Goal: Task Accomplishment & Management: Complete application form

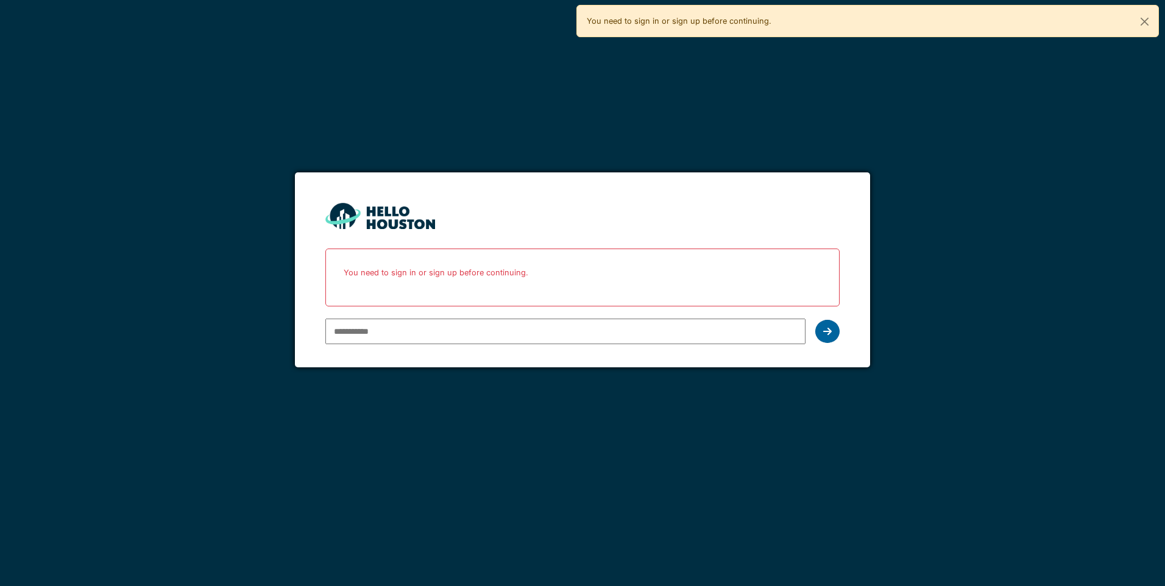
type input "**********"
click at [835, 333] on div at bounding box center [827, 331] width 24 height 23
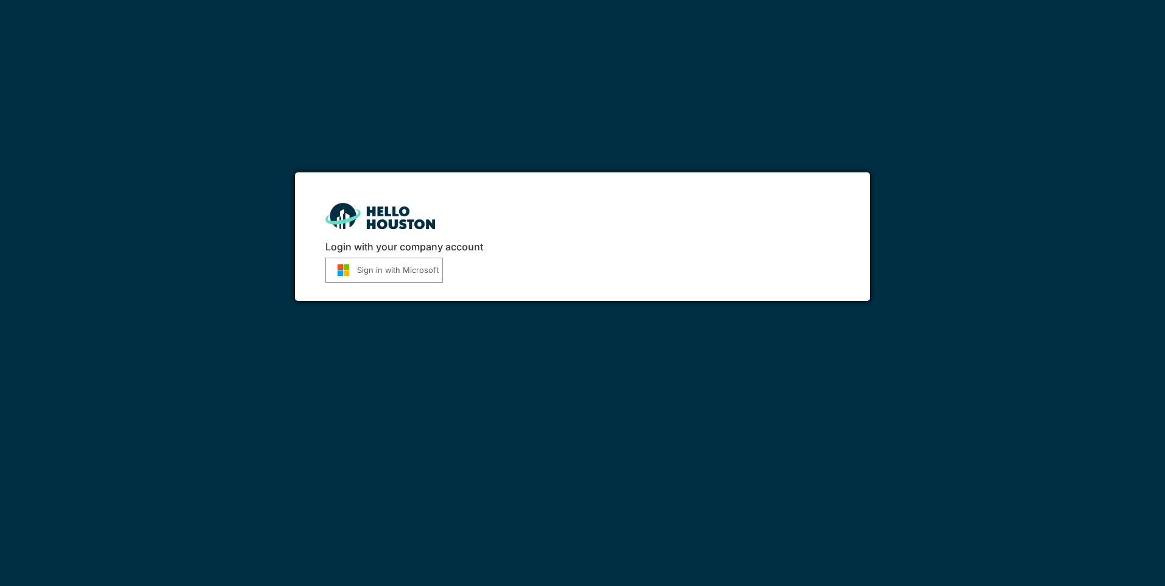
click at [364, 267] on button "Sign in with Microsoft" at bounding box center [384, 270] width 118 height 25
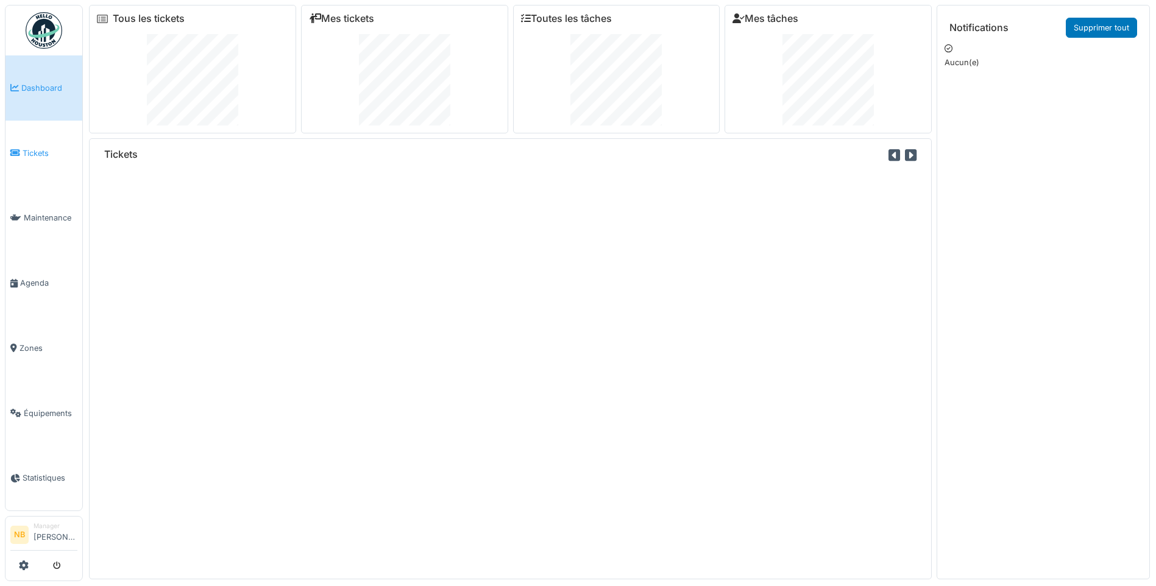
click at [46, 150] on span "Tickets" at bounding box center [50, 153] width 55 height 12
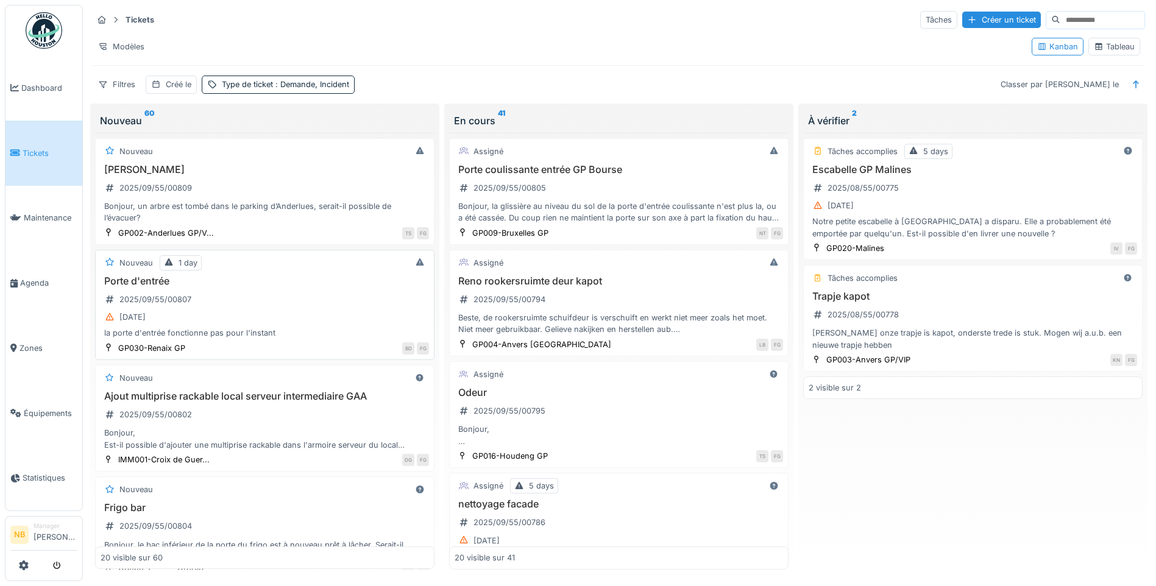
click at [381, 321] on div "03/09/2025" at bounding box center [265, 316] width 328 height 15
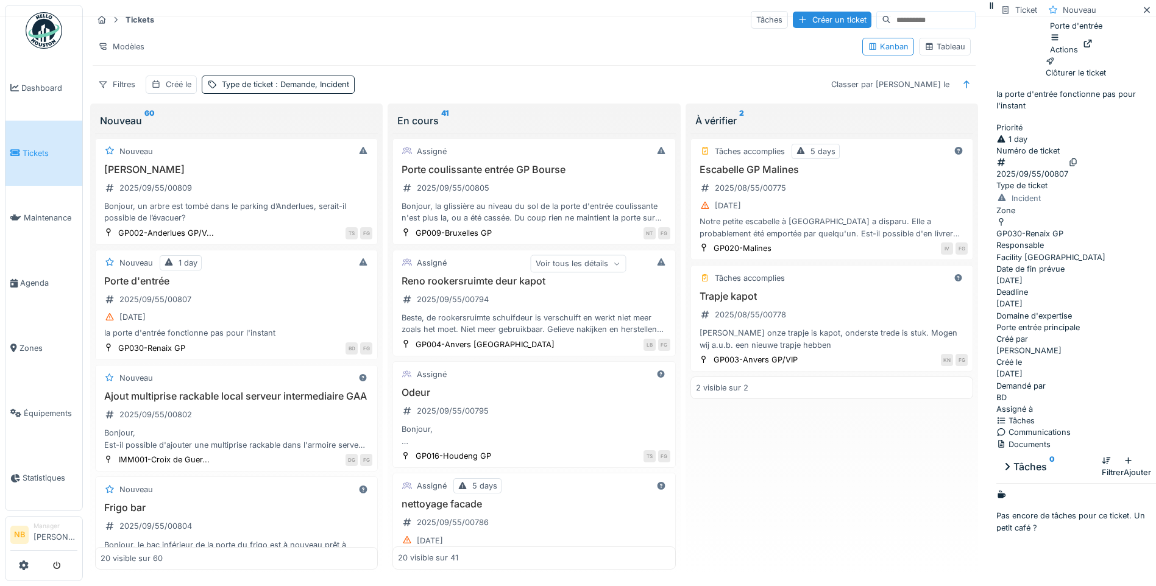
click at [626, 267] on div "Voir tous les détails" at bounding box center [578, 264] width 96 height 18
click at [241, 302] on div "Porte d'entrée 2025/09/55/00807 03/09/2025 la porte d'entrée fonctionne pas pou…" at bounding box center [237, 307] width 272 height 64
click at [228, 324] on div "03/09/2025" at bounding box center [237, 316] width 272 height 15
click at [221, 301] on div "Porte d'entrée 2025/09/55/00807 03/09/2025 la porte d'entrée fonctionne pas pou…" at bounding box center [237, 307] width 272 height 64
drag, startPoint x: 490, startPoint y: 194, endPoint x: 498, endPoint y: 198, distance: 8.7
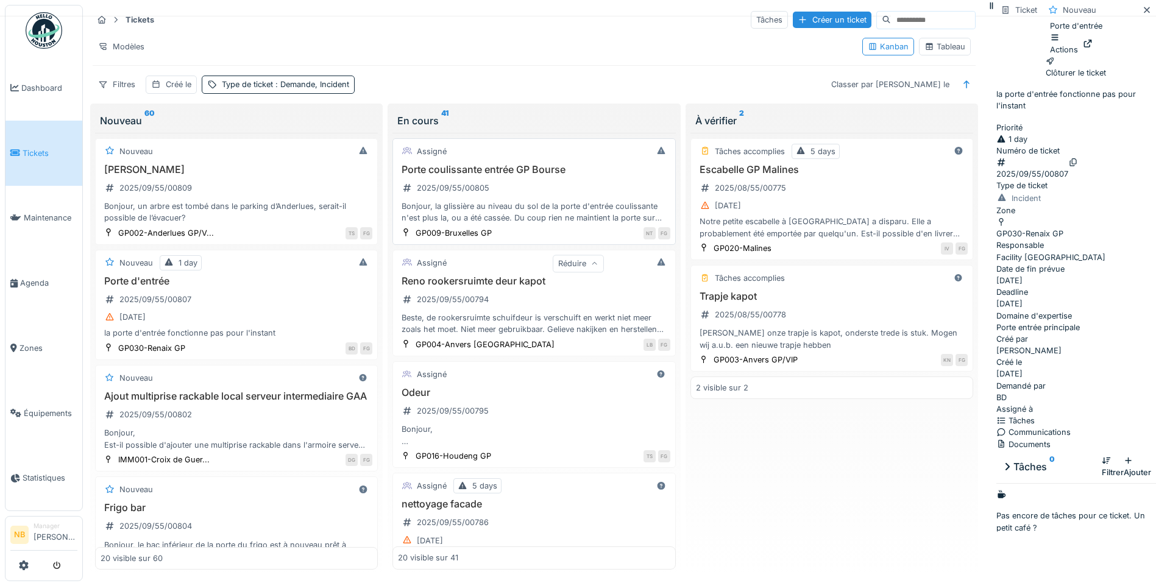
click at [491, 195] on div "Porte coulissante entrée GP Bourse 2025/09/55/00805 Bonjour, la glissière au ni…" at bounding box center [534, 194] width 272 height 60
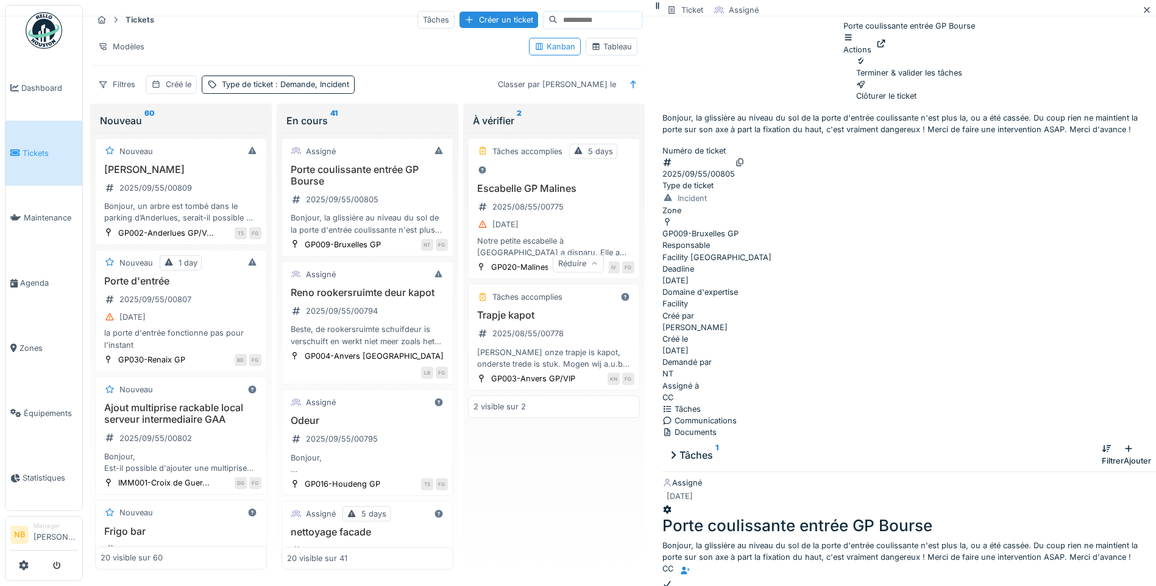
scroll to position [110, 0]
click at [1032, 415] on div "Communications" at bounding box center [908, 421] width 493 height 12
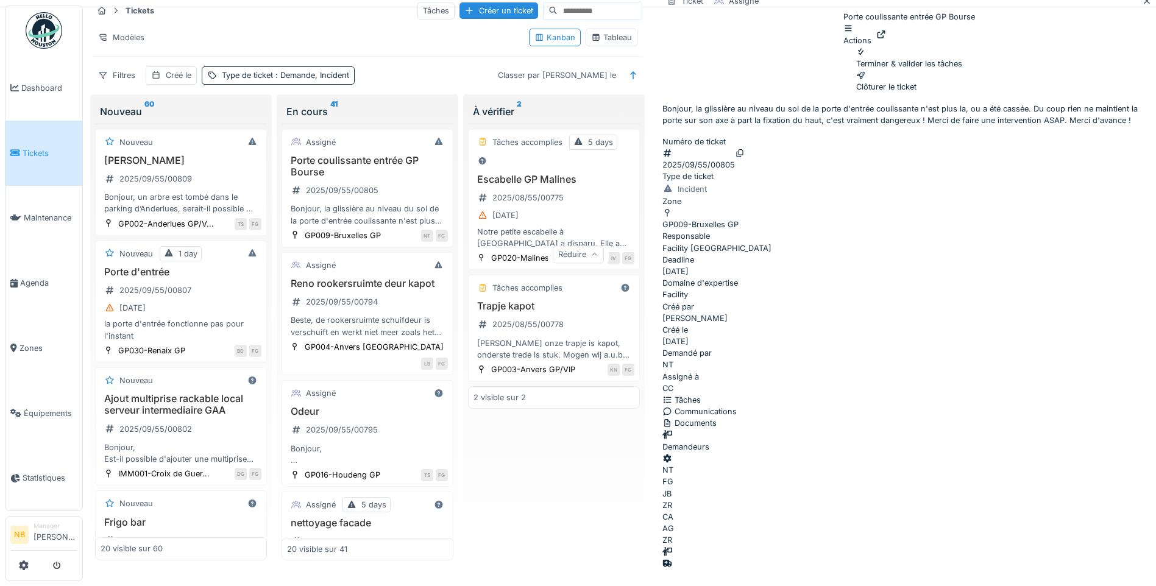
scroll to position [192, 0]
drag, startPoint x: 1044, startPoint y: 541, endPoint x: 1051, endPoint y: 557, distance: 17.4
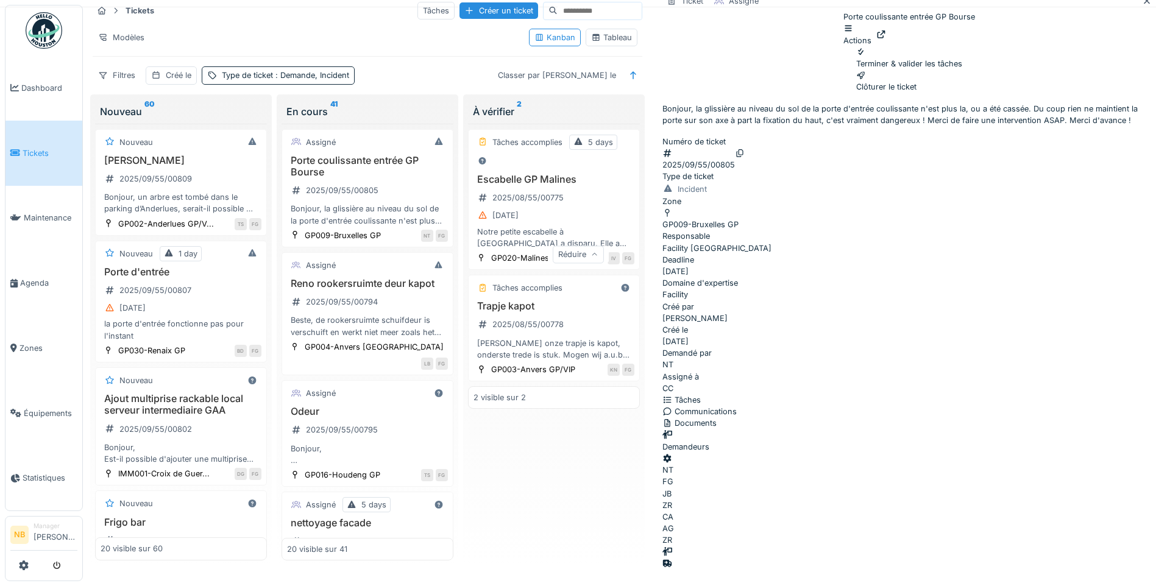
type textarea "**********"
click at [235, 171] on div "Arbre Anderlues 2025/09/55/00809 Bonjour, un arbre est tombé dans le parking d’…" at bounding box center [181, 185] width 161 height 60
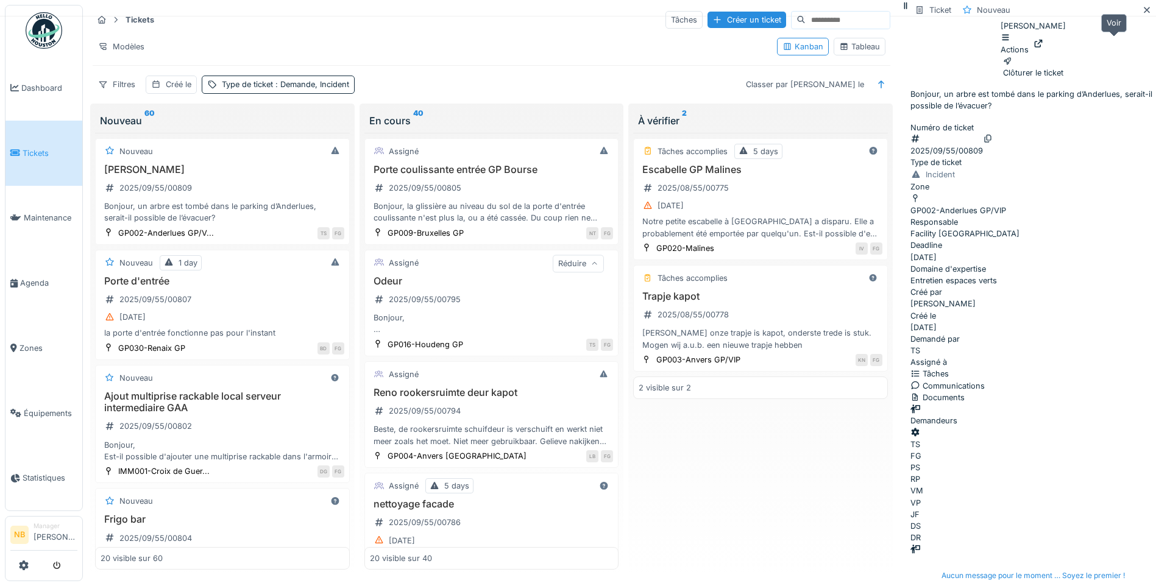
click at [1043, 44] on icon at bounding box center [1038, 44] width 10 height 8
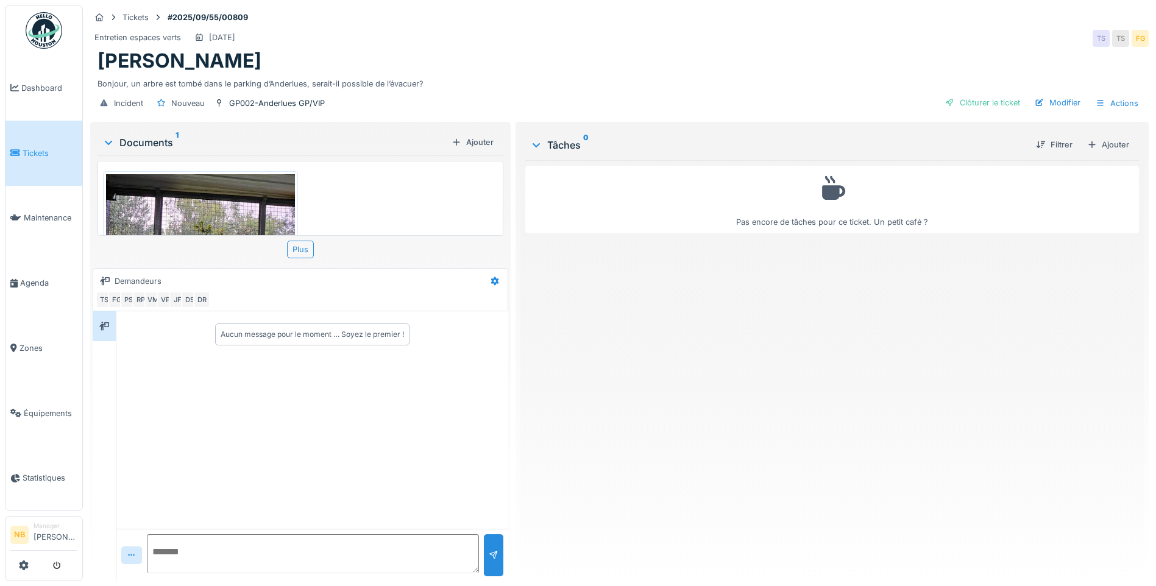
click at [1095, 136] on div "Ajouter" at bounding box center [1108, 144] width 52 height 16
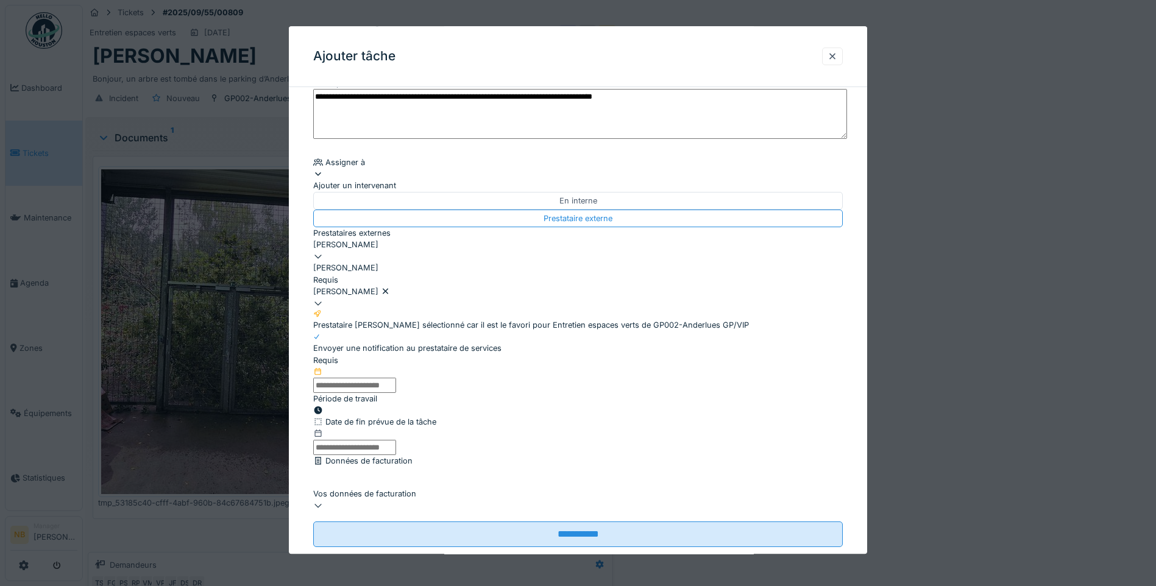
scroll to position [124, 0]
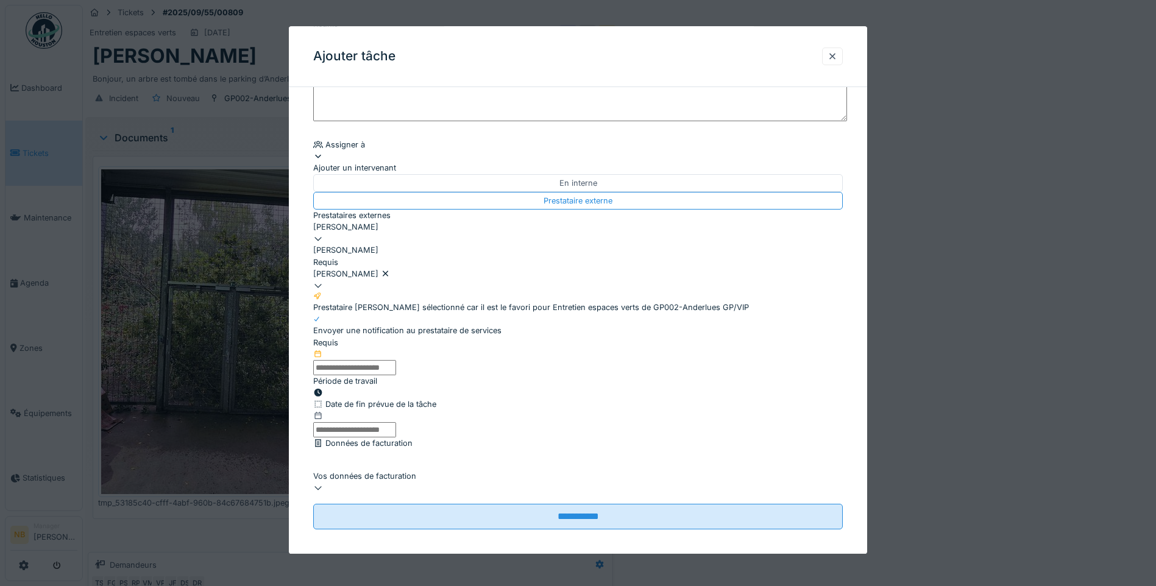
click at [411, 268] on div "[PERSON_NAME]" at bounding box center [577, 279] width 529 height 23
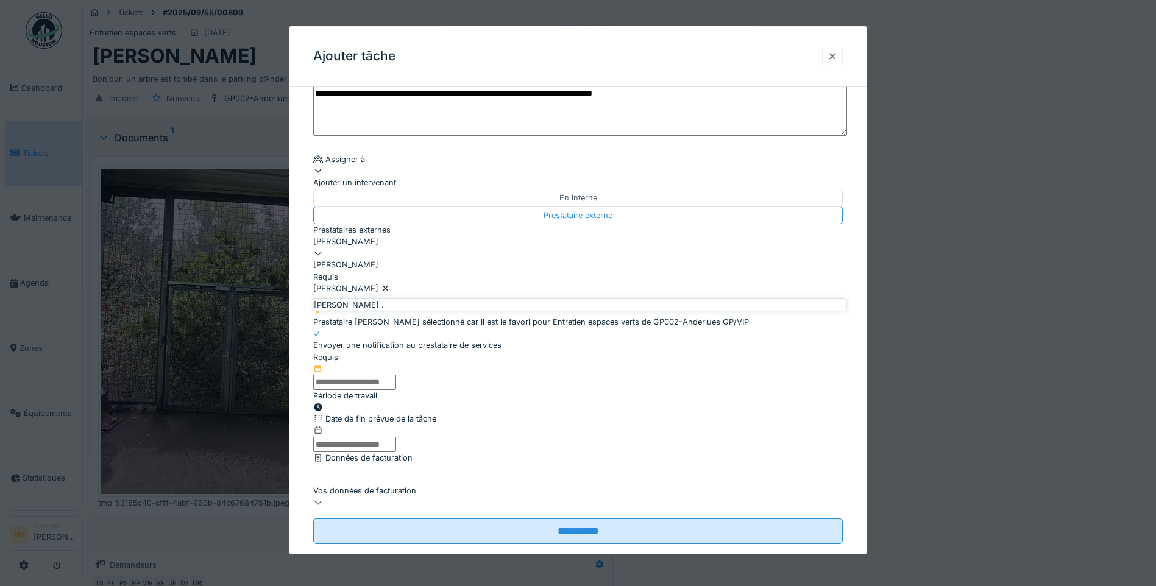
scroll to position [81, 0]
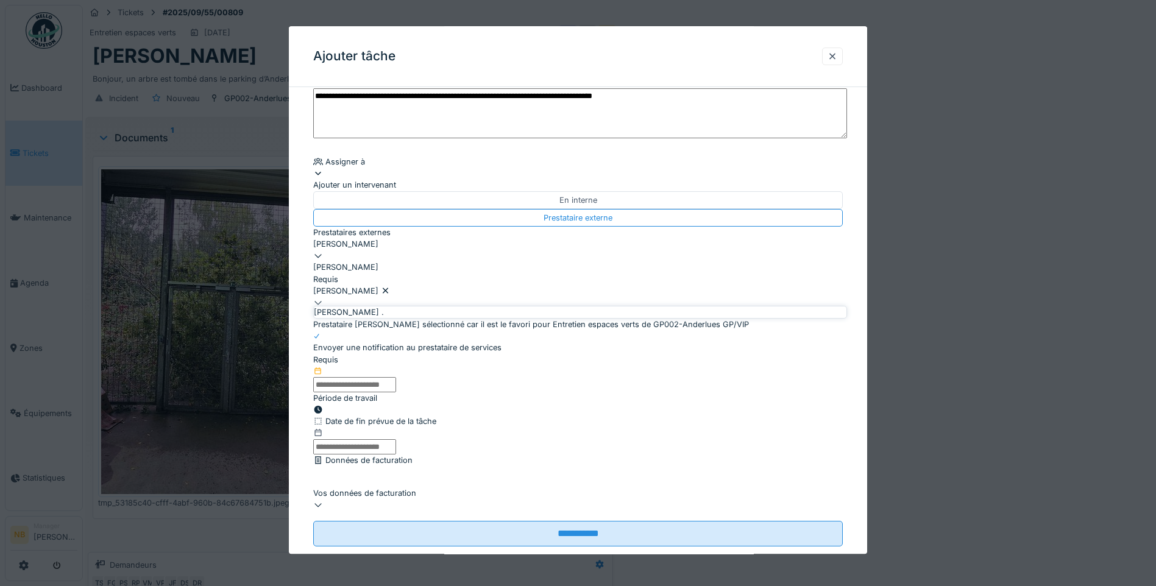
click at [390, 287] on icon at bounding box center [386, 291] width 10 height 8
click at [422, 291] on div "Utilisateurs du fournisseur [PERSON_NAME]" at bounding box center [577, 291] width 529 height 12
drag, startPoint x: 422, startPoint y: 291, endPoint x: 459, endPoint y: 298, distance: 37.8
click at [458, 298] on div "Utilisateurs du fournisseur [PERSON_NAME]" at bounding box center [577, 296] width 529 height 23
drag, startPoint x: 459, startPoint y: 298, endPoint x: 492, endPoint y: 288, distance: 33.7
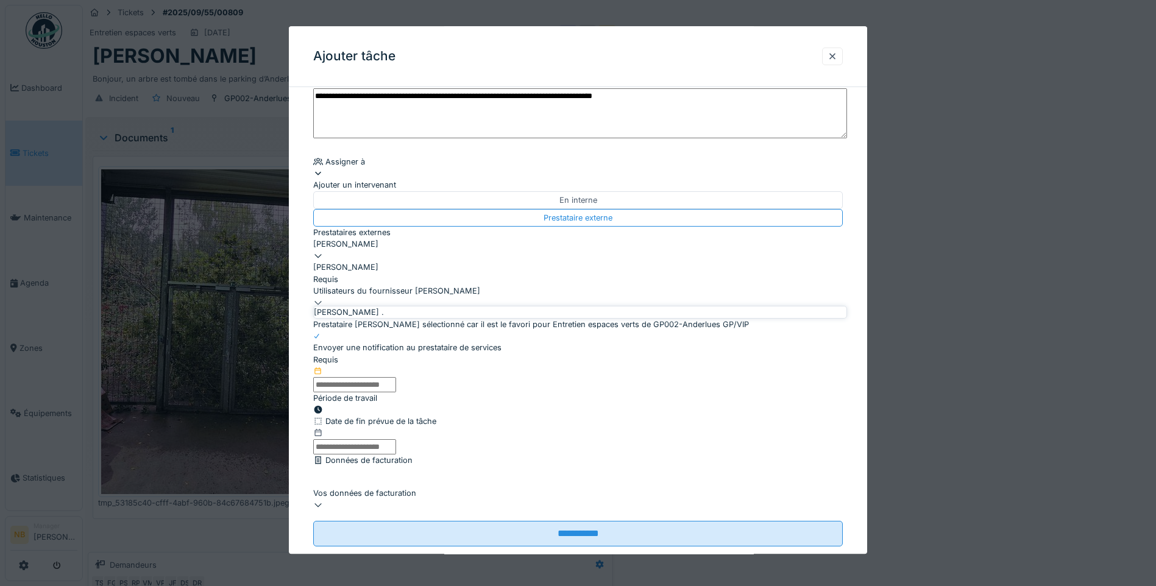
click at [492, 288] on div "Utilisateurs du fournisseur [PERSON_NAME]" at bounding box center [577, 291] width 529 height 12
click at [826, 297] on div at bounding box center [577, 303] width 529 height 12
click at [647, 285] on div "Utilisateurs du fournisseur [PERSON_NAME]" at bounding box center [577, 291] width 529 height 12
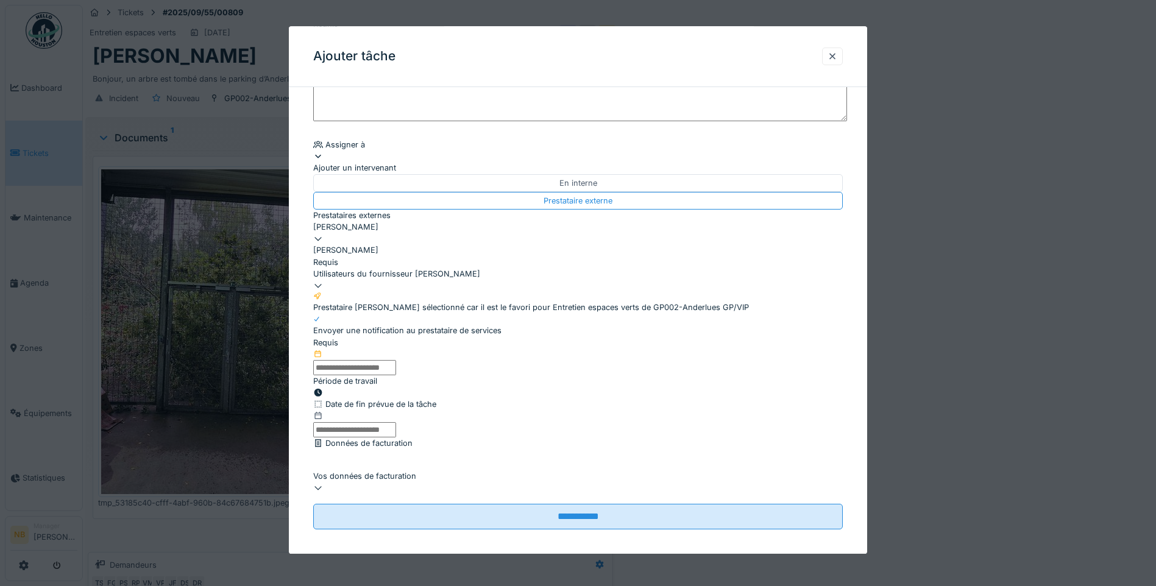
click at [803, 221] on div "[PERSON_NAME]" at bounding box center [577, 232] width 529 height 23
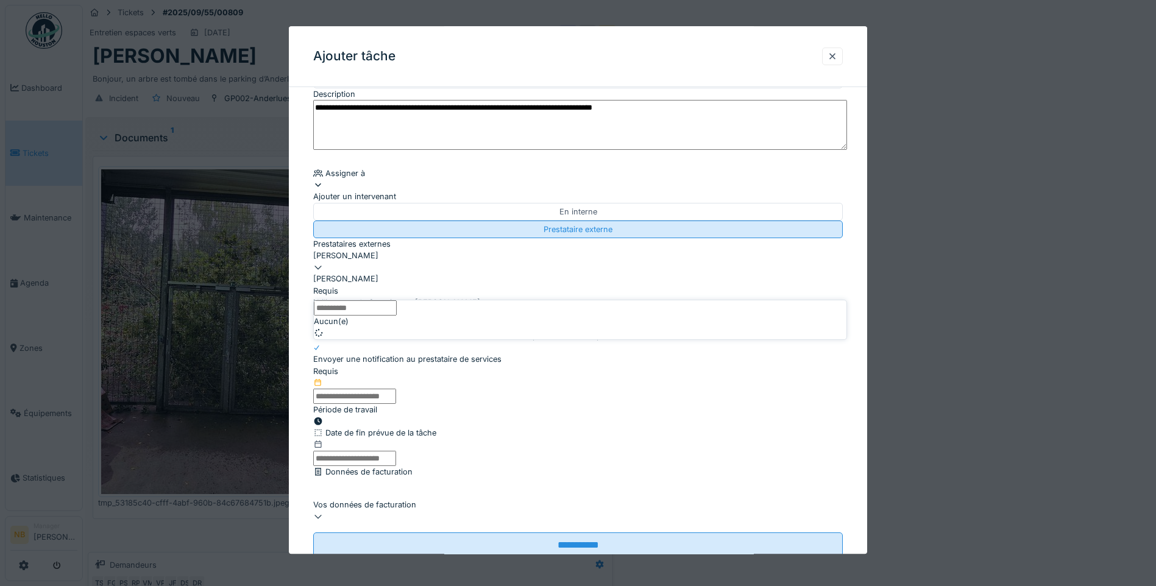
scroll to position [47, 0]
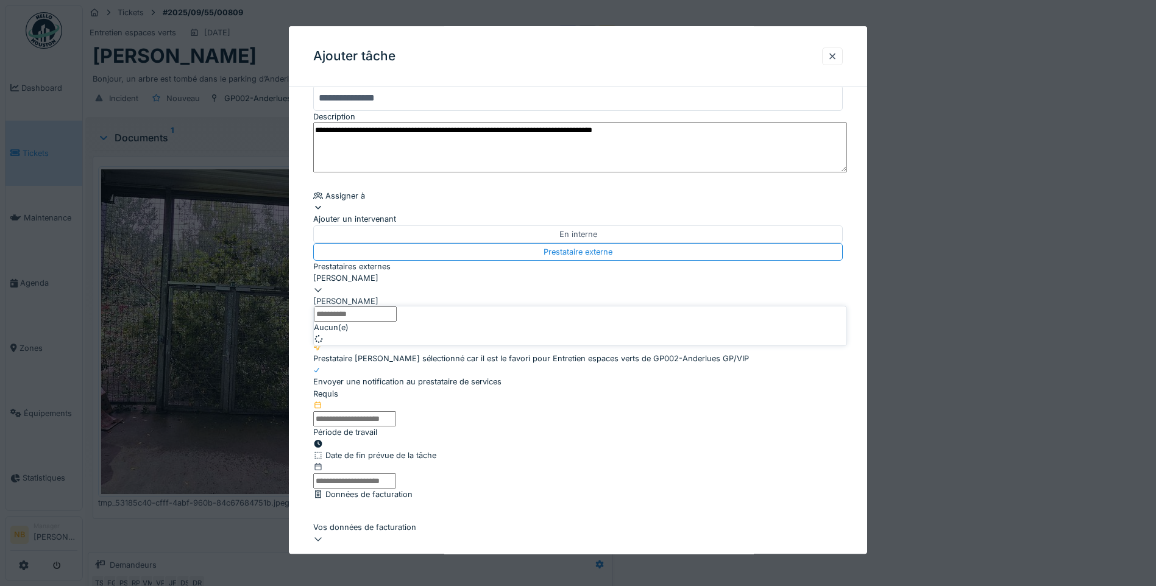
click at [456, 284] on div "[PERSON_NAME]" at bounding box center [577, 278] width 529 height 12
click at [437, 283] on div "[PERSON_NAME]" at bounding box center [577, 278] width 529 height 12
type input "*****"
click at [405, 345] on div "[PERSON_NAME]" at bounding box center [580, 339] width 532 height 12
type input "***"
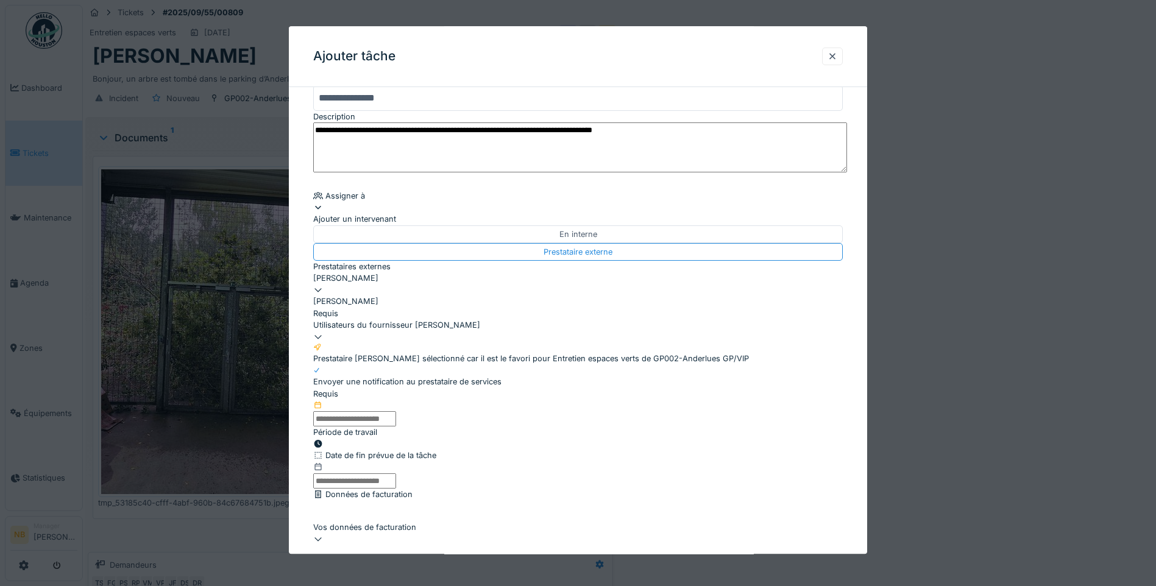
click at [719, 136] on textarea "**********" at bounding box center [580, 147] width 534 height 50
type textarea "**********"
click at [396, 411] on input "text" at bounding box center [354, 418] width 83 height 15
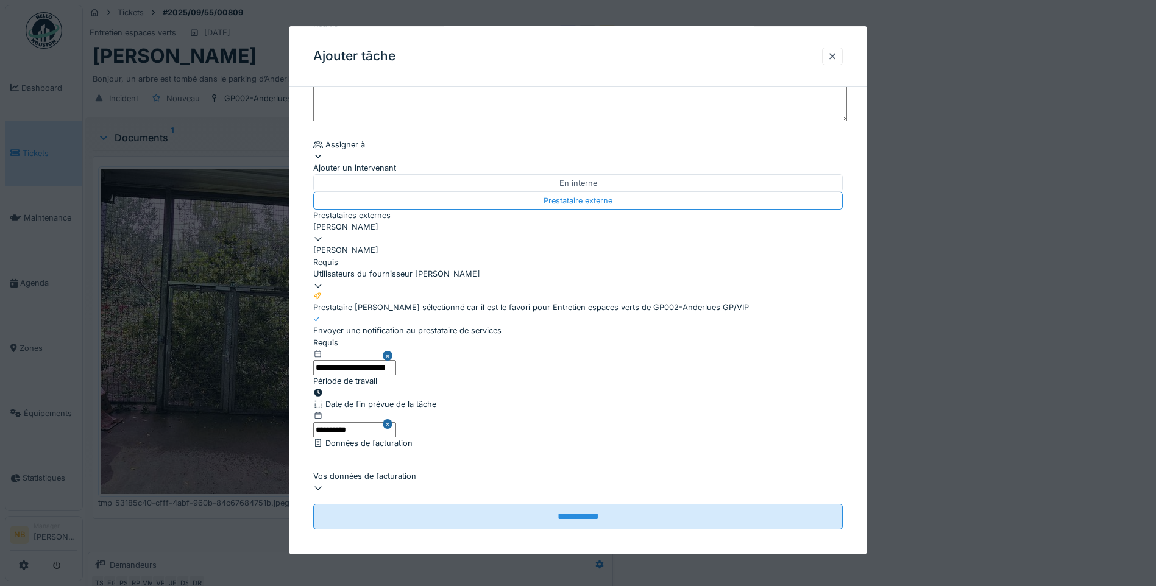
click at [459, 482] on div "Vos données de facturation" at bounding box center [577, 482] width 529 height 23
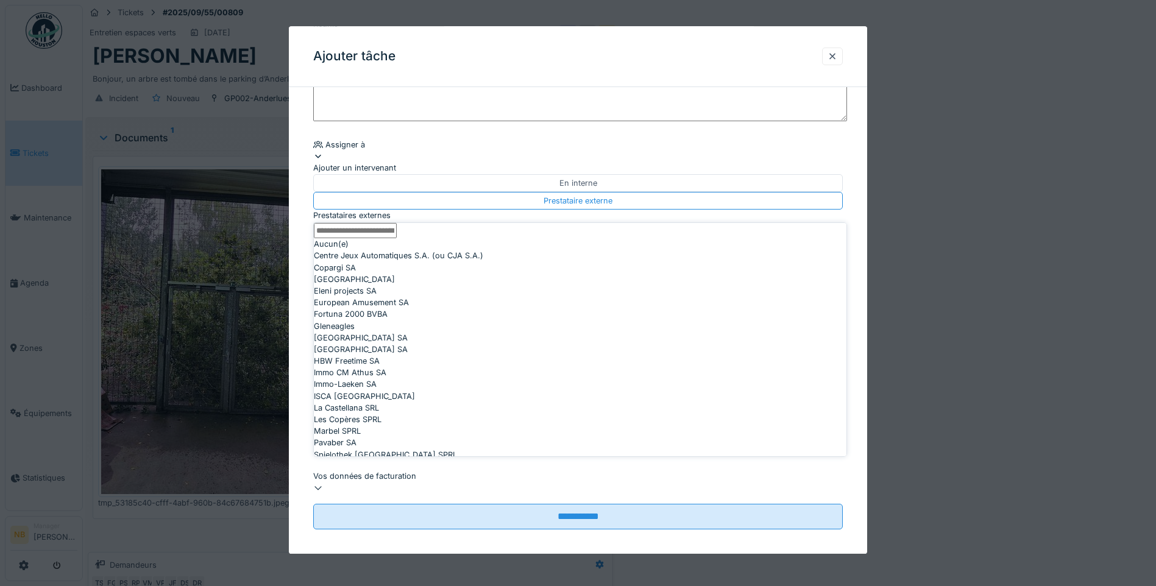
click at [409, 308] on span "European Amusement SA" at bounding box center [361, 303] width 95 height 12
type input "*"
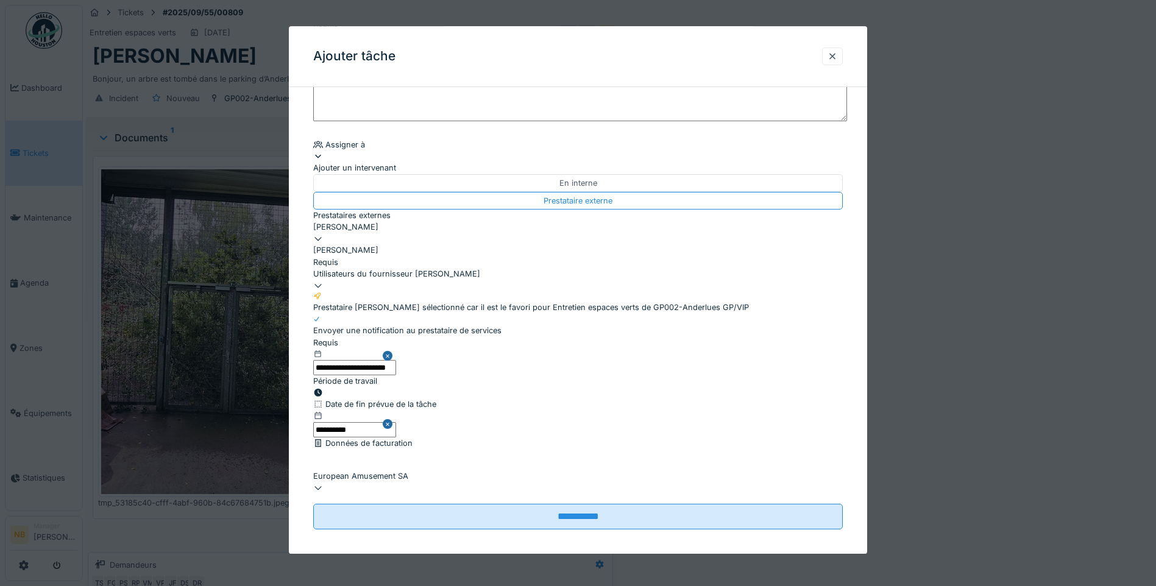
click at [575, 268] on div "Utilisateurs du fournisseur [PERSON_NAME]" at bounding box center [577, 279] width 529 height 23
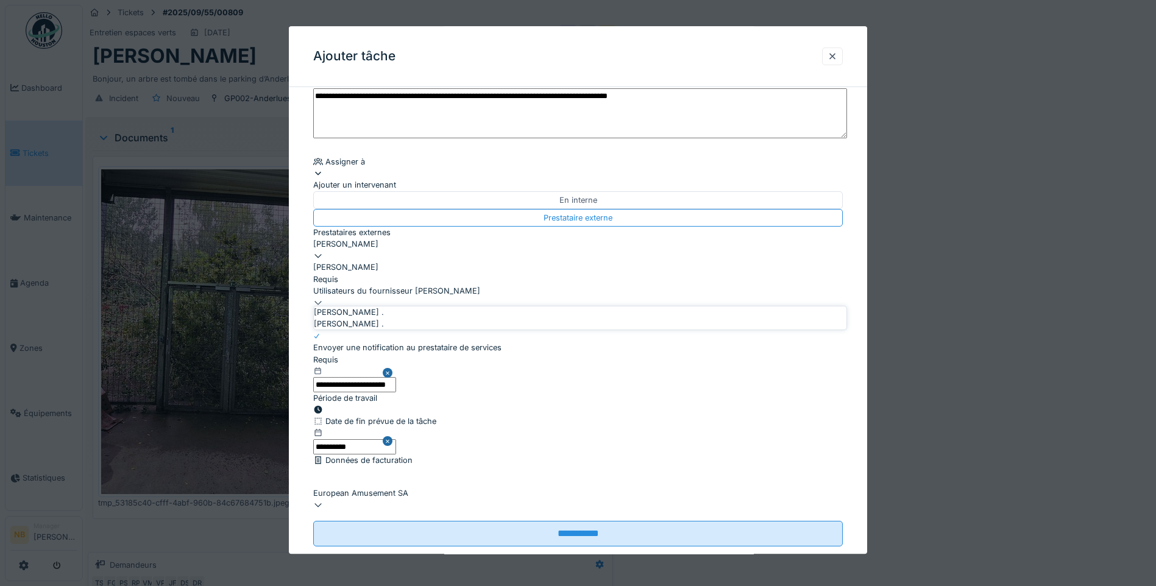
drag, startPoint x: 386, startPoint y: 316, endPoint x: 399, endPoint y: 321, distance: 13.7
click at [384, 316] on span "[PERSON_NAME] ." at bounding box center [349, 312] width 70 height 12
click at [405, 330] on div "[PERSON_NAME] ." at bounding box center [580, 324] width 532 height 12
type input "*********"
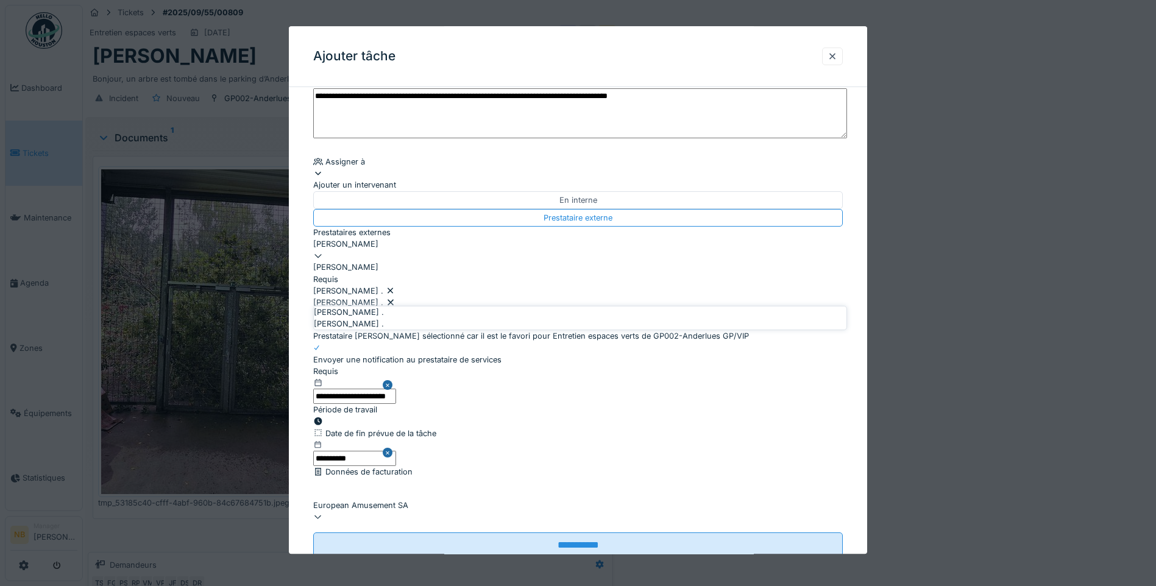
click at [515, 180] on fieldset "**********" at bounding box center [577, 287] width 529 height 542
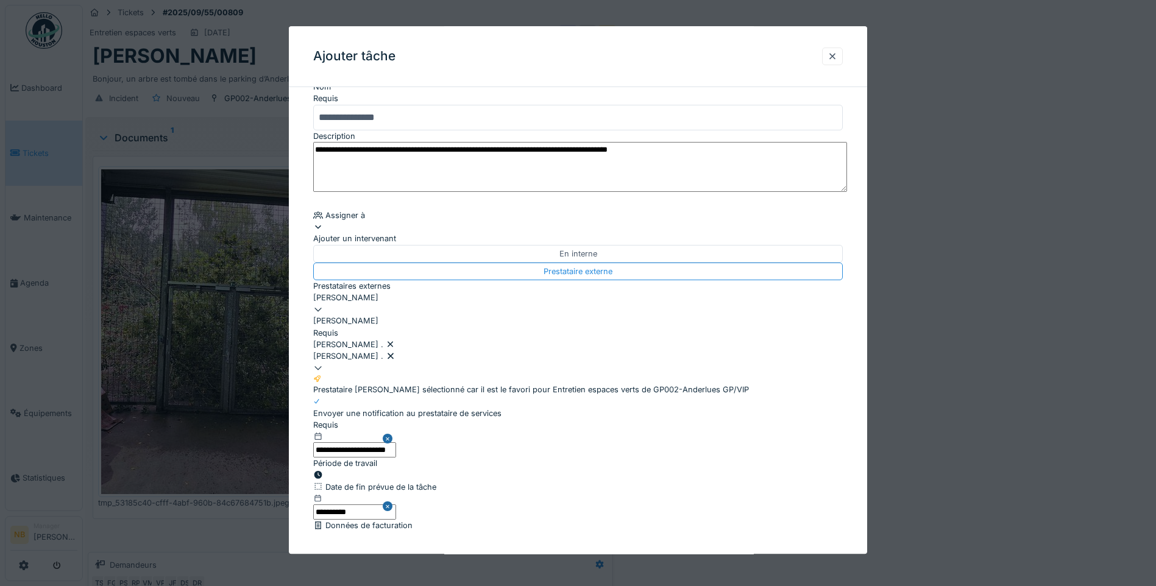
scroll to position [0, 0]
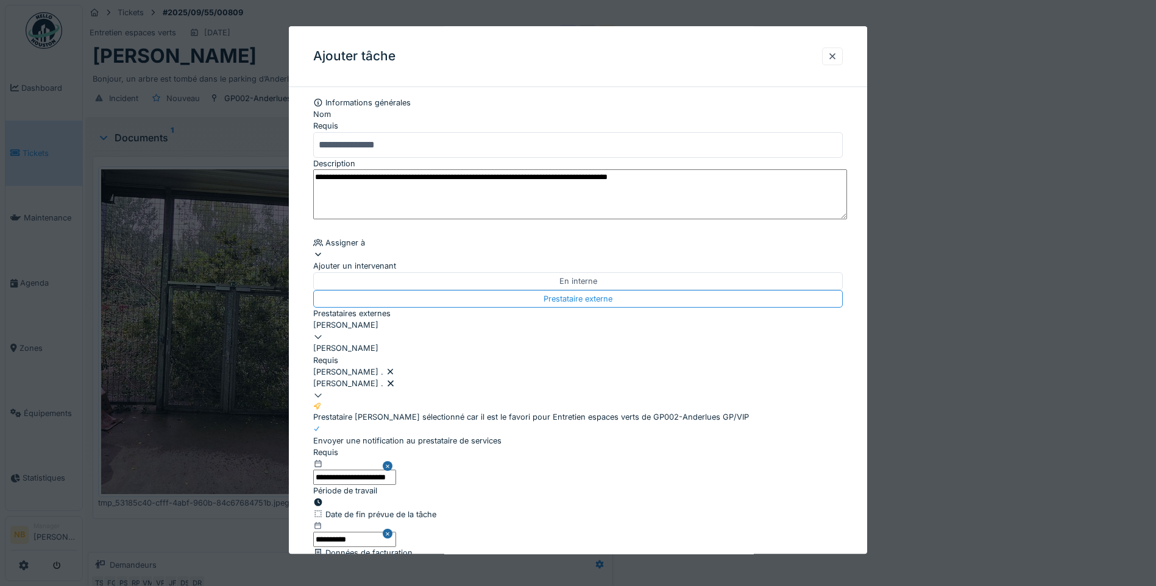
click at [761, 186] on textarea "**********" at bounding box center [580, 194] width 534 height 50
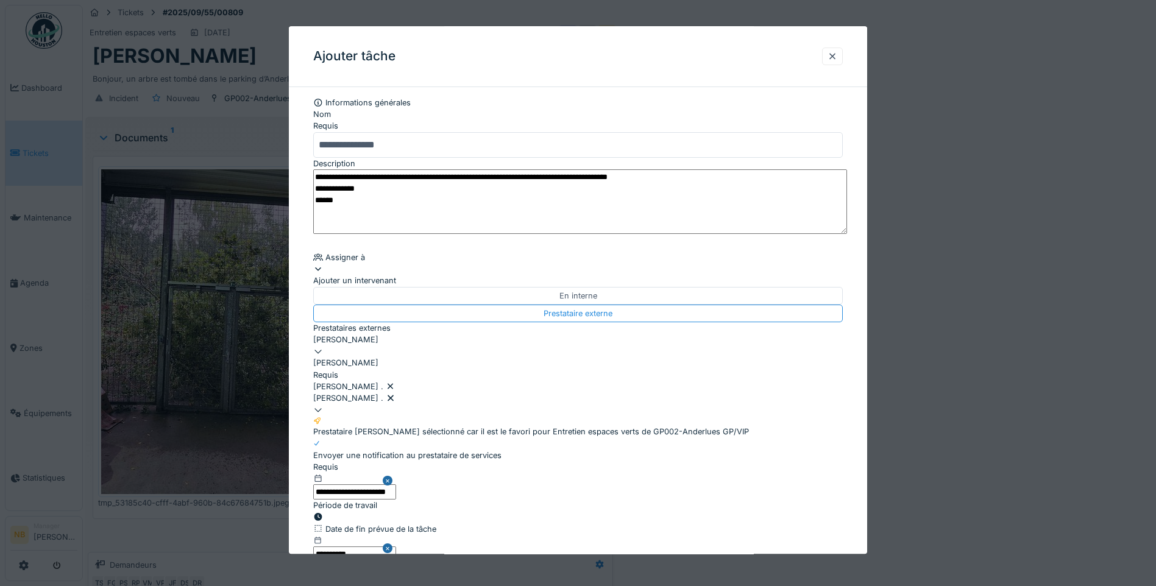
click at [586, 187] on textarea "**********" at bounding box center [580, 201] width 534 height 65
click at [766, 199] on textarea "**********" at bounding box center [580, 201] width 534 height 65
click at [523, 181] on textarea "**********" at bounding box center [580, 201] width 534 height 65
click at [615, 185] on textarea "**********" at bounding box center [580, 201] width 534 height 65
click at [582, 202] on textarea "**********" at bounding box center [580, 201] width 534 height 65
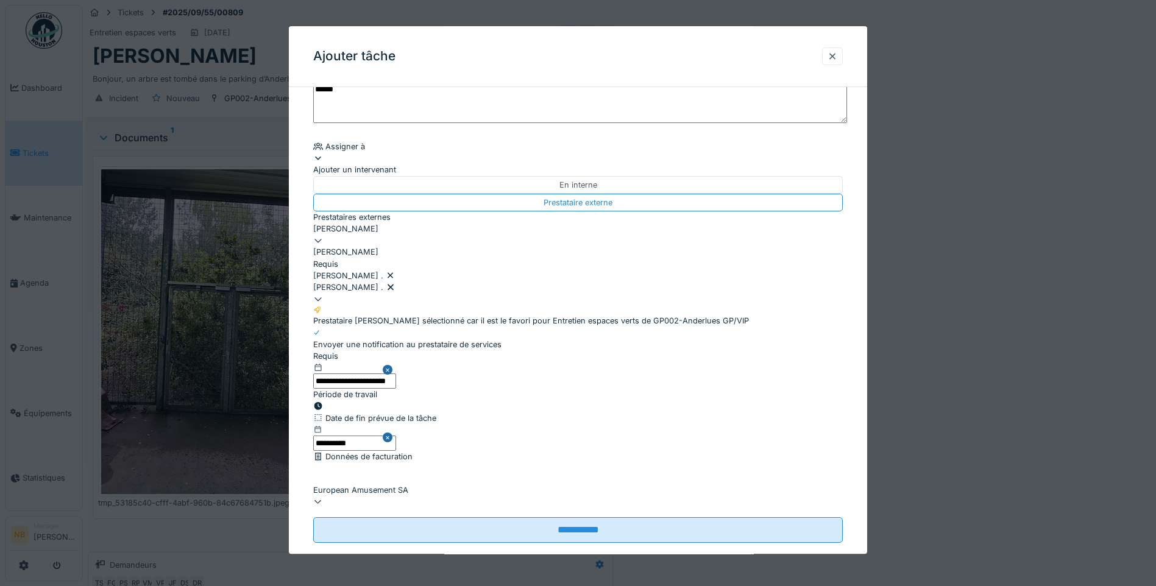
scroll to position [138, 0]
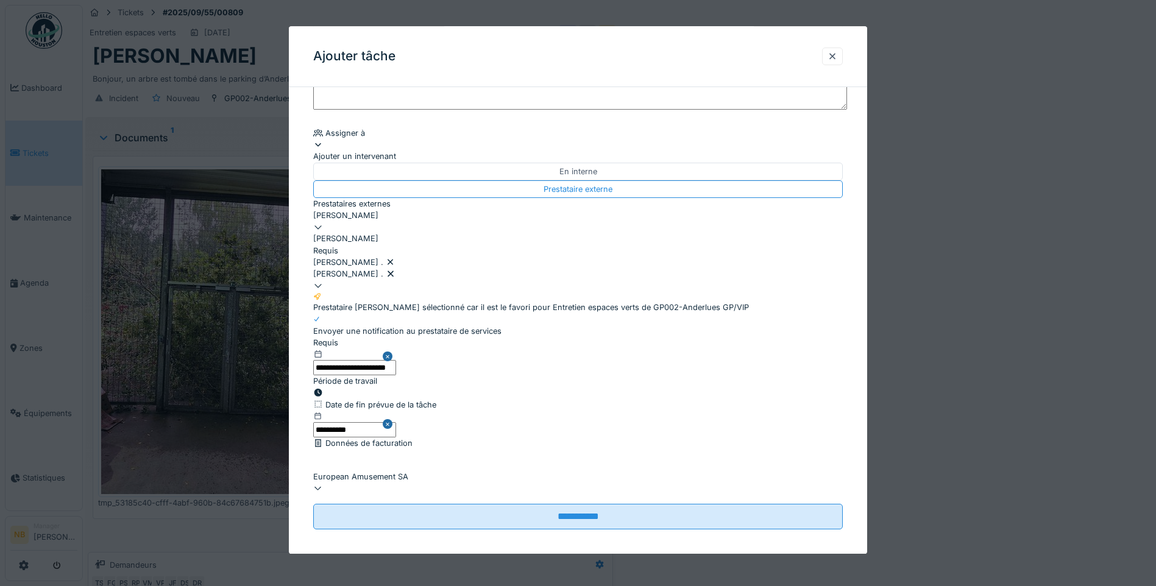
type textarea "**********"
click at [794, 292] on div "Prestataire [PERSON_NAME] sélectionné car il est le favori pour Entretien espac…" at bounding box center [577, 303] width 529 height 22
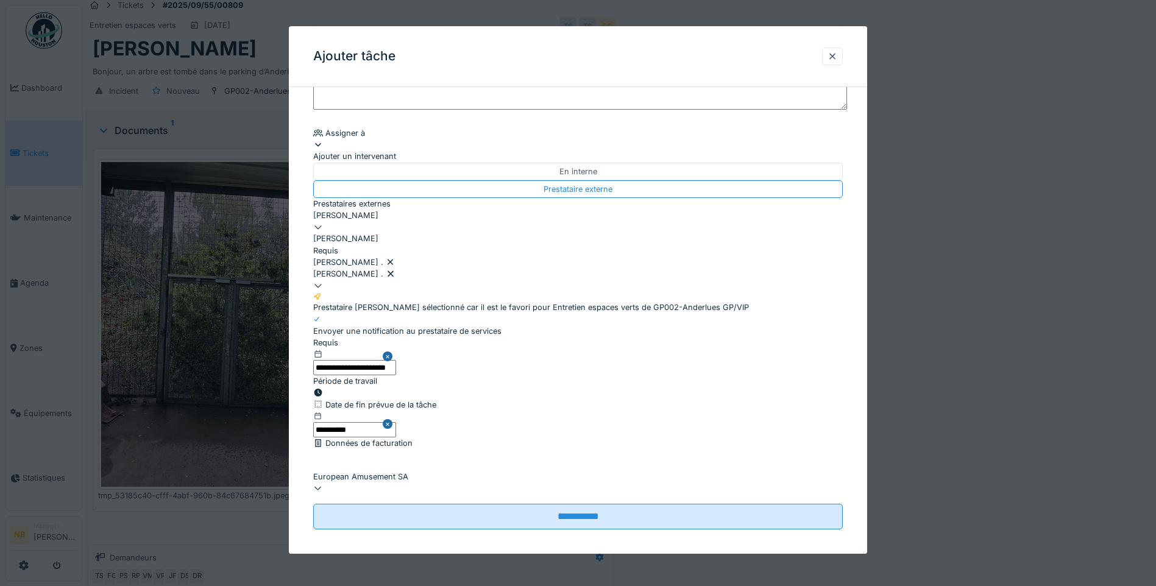
scroll to position [9, 0]
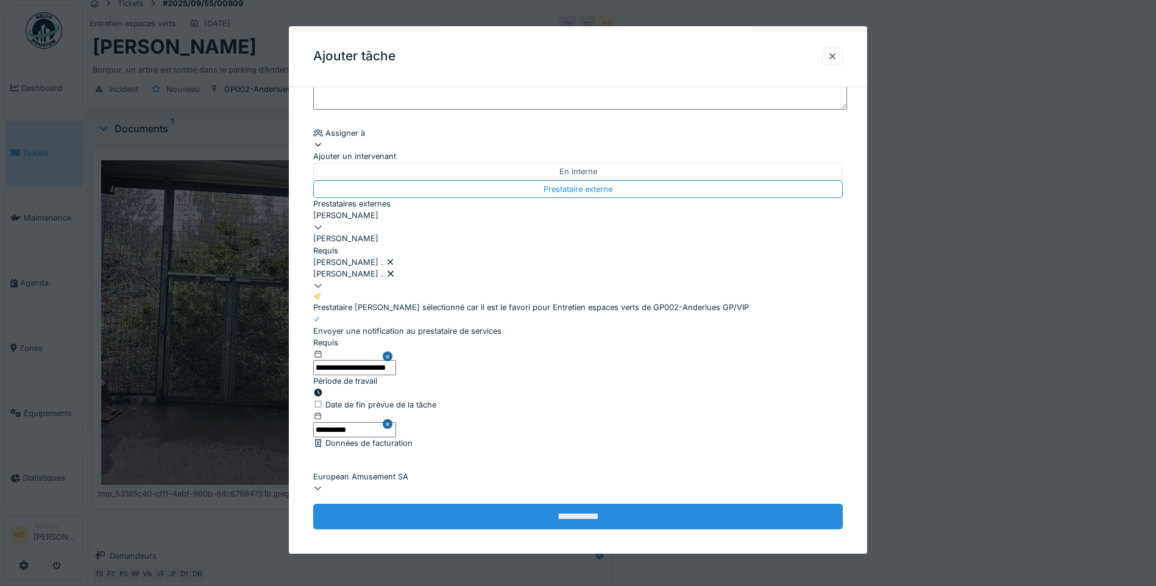
click at [609, 504] on input "**********" at bounding box center [577, 517] width 529 height 26
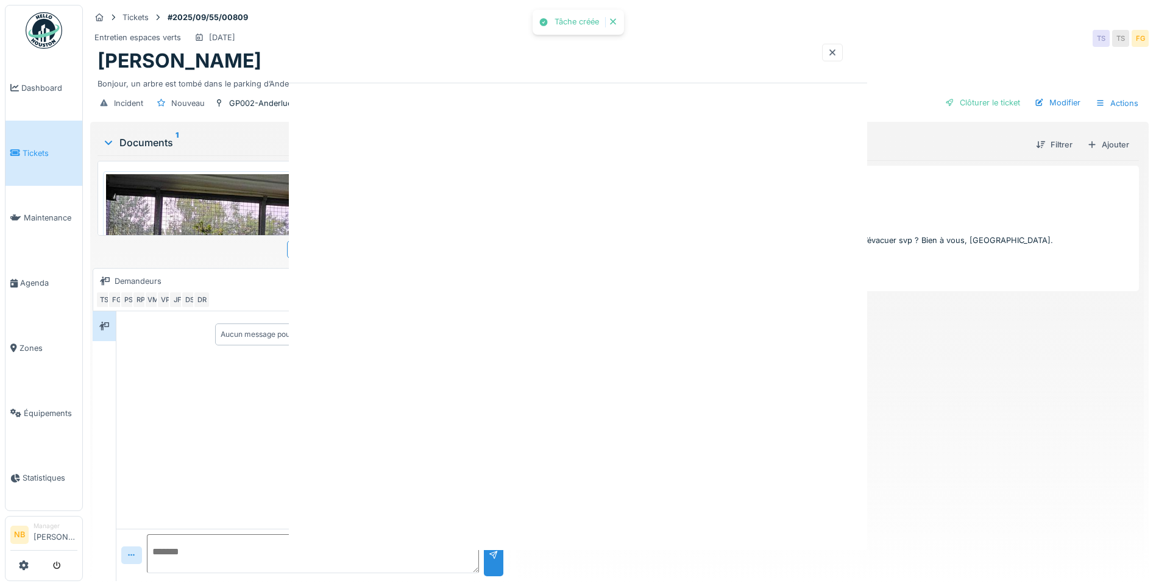
scroll to position [0, 0]
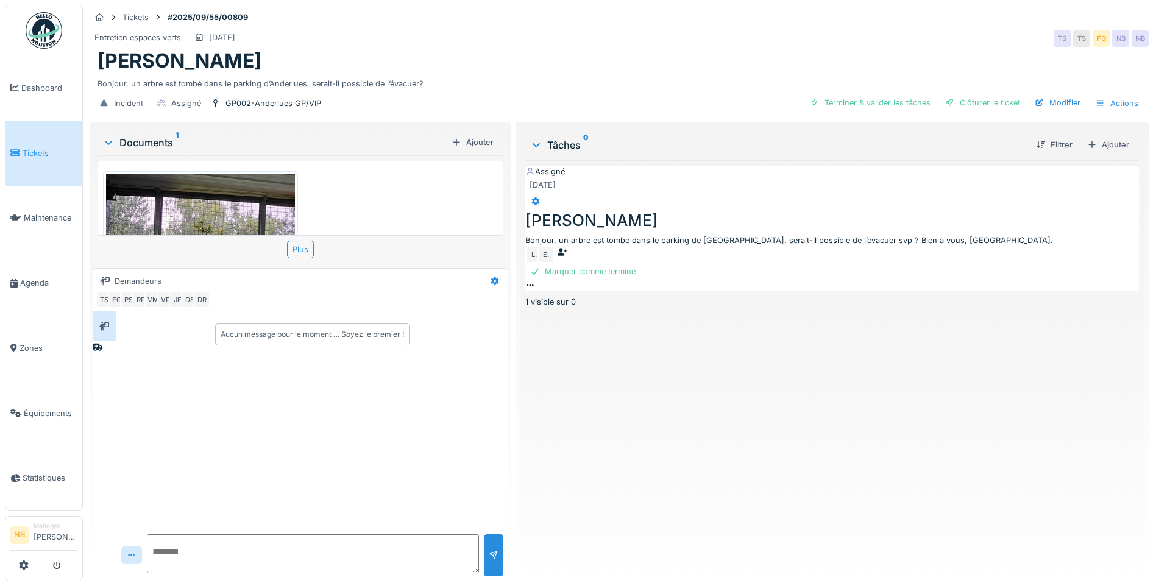
click at [35, 147] on span "Tickets" at bounding box center [50, 153] width 55 height 12
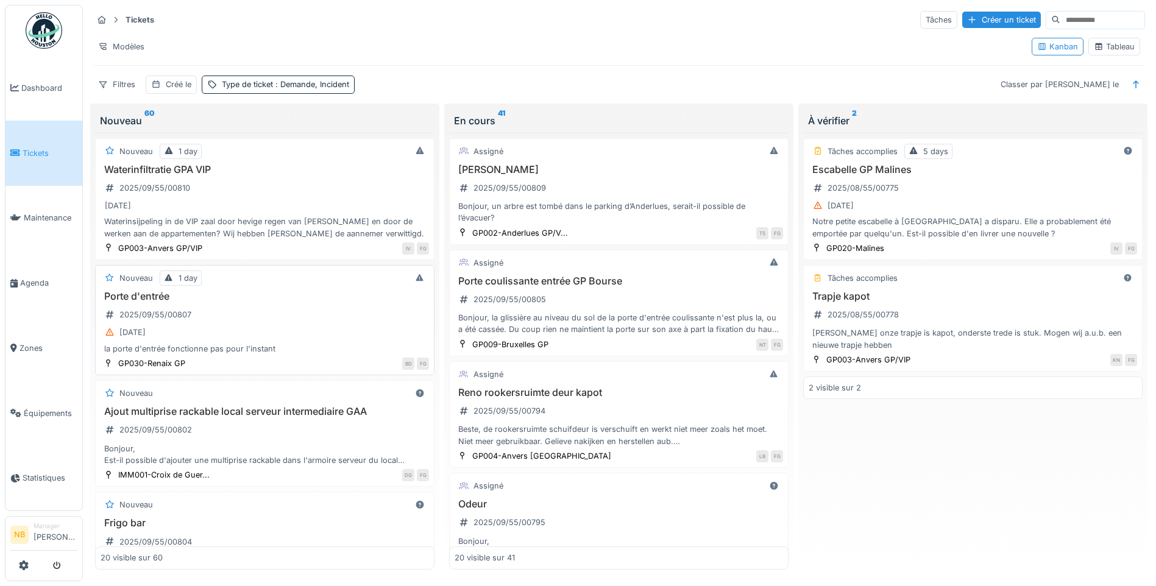
click at [281, 319] on div "Porte d'entrée 2025/09/55/00807 03/09/2025 la porte d'entrée fonctionne pas pou…" at bounding box center [265, 323] width 328 height 64
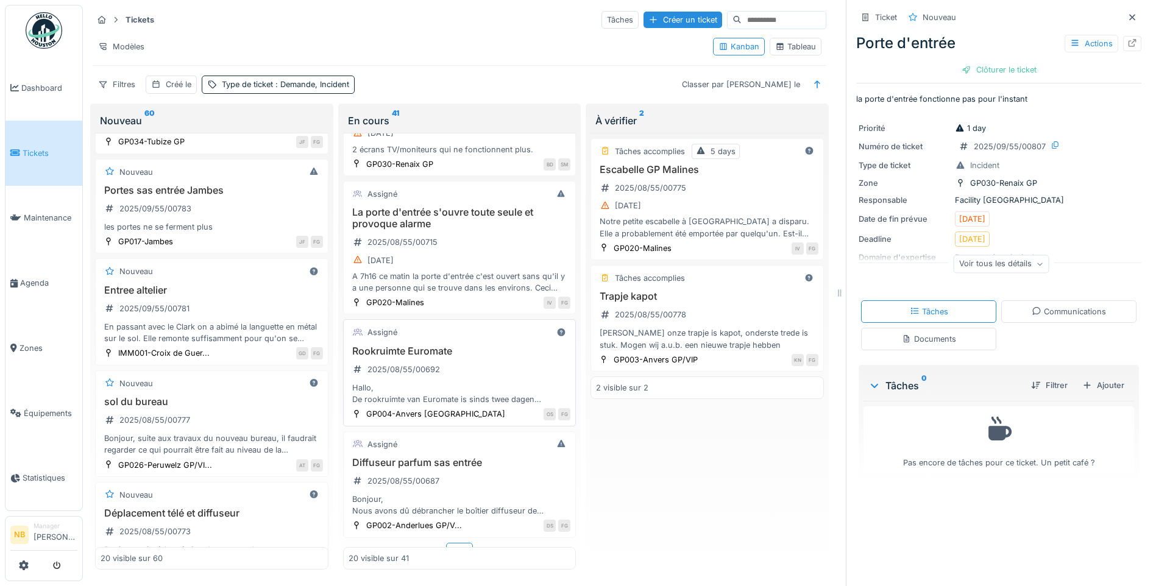
scroll to position [1886, 0]
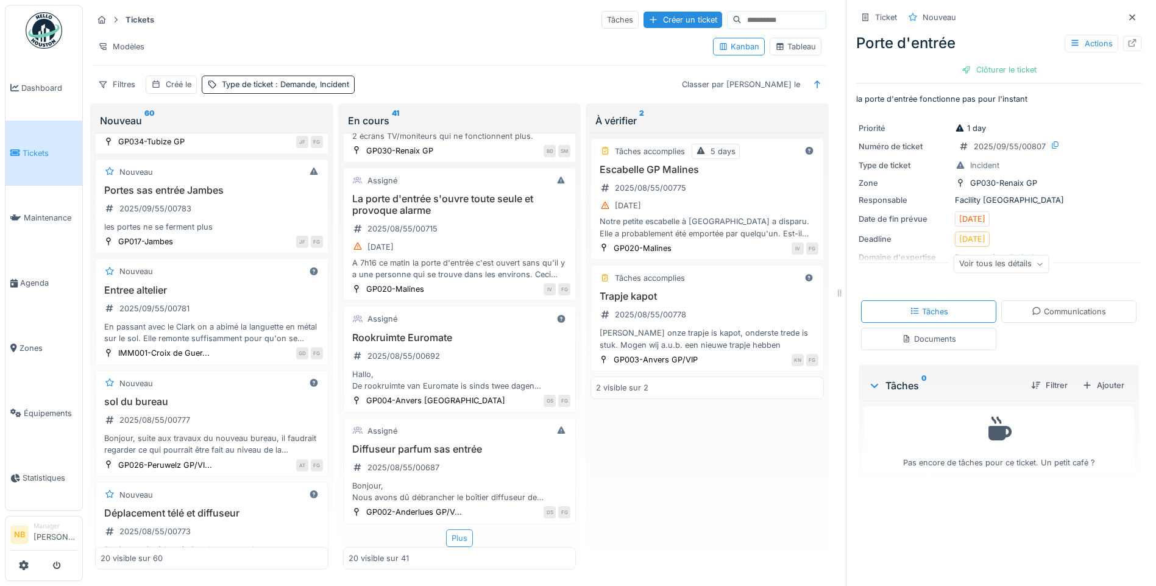
click at [461, 537] on div "Plus" at bounding box center [459, 538] width 27 height 18
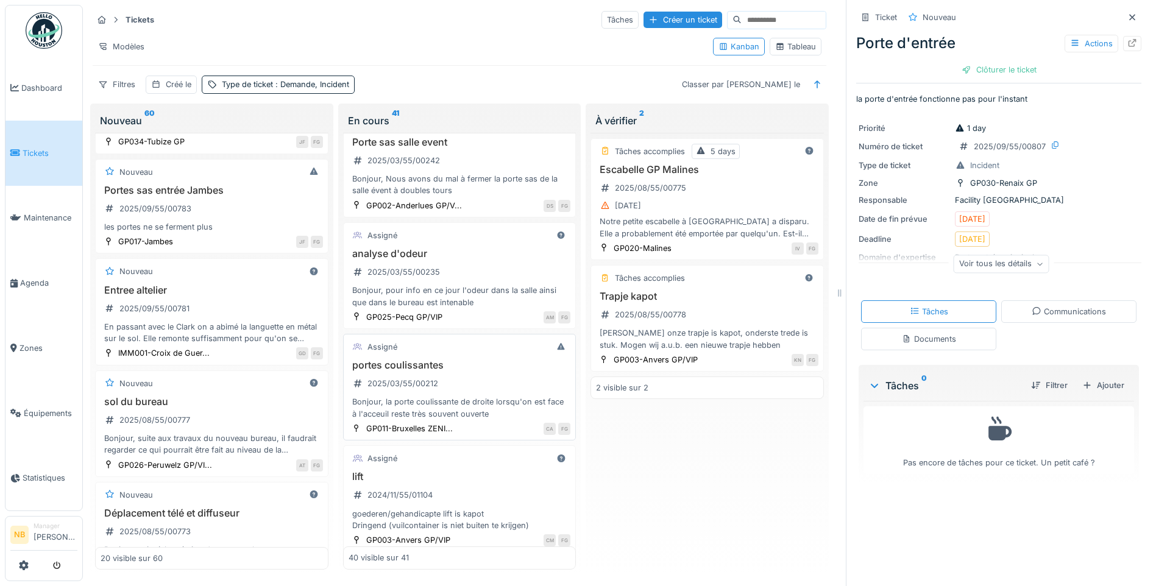
scroll to position [4117, 0]
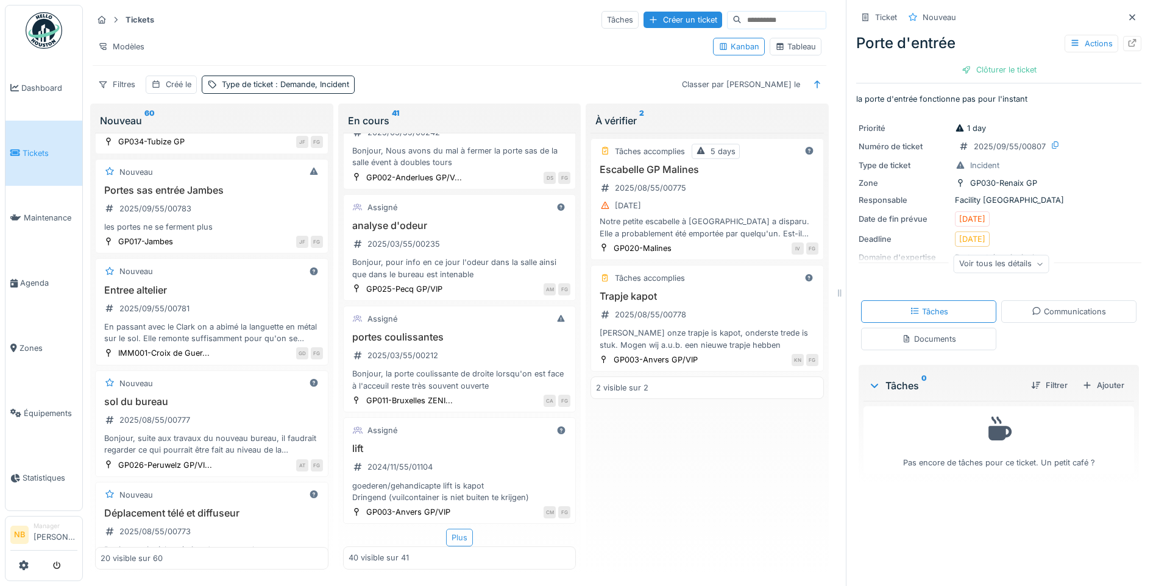
click at [460, 539] on div "Plus" at bounding box center [459, 538] width 27 height 18
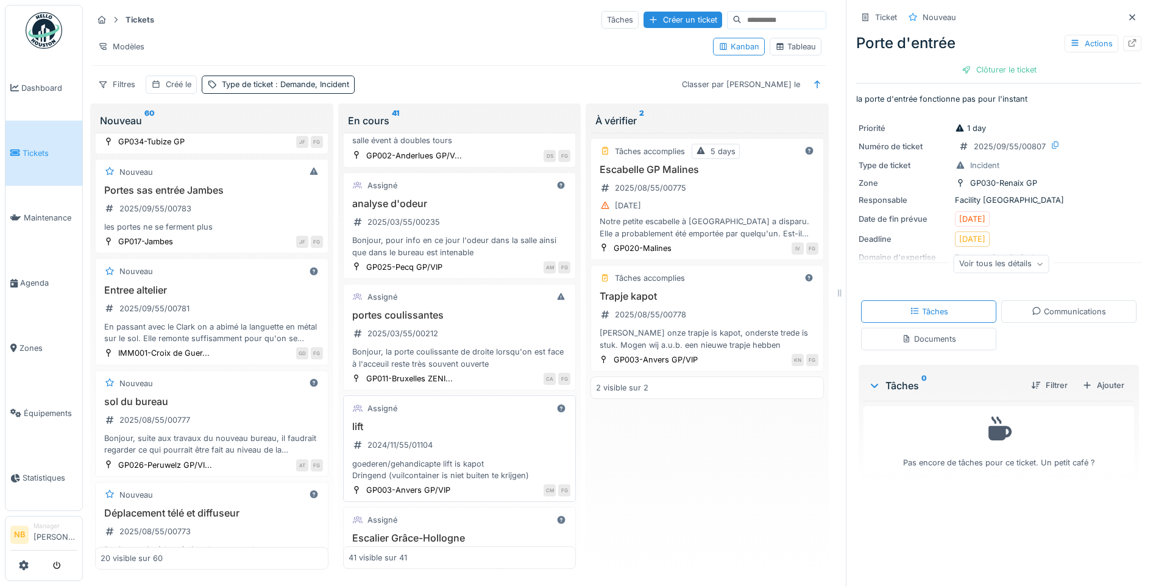
scroll to position [4211, 0]
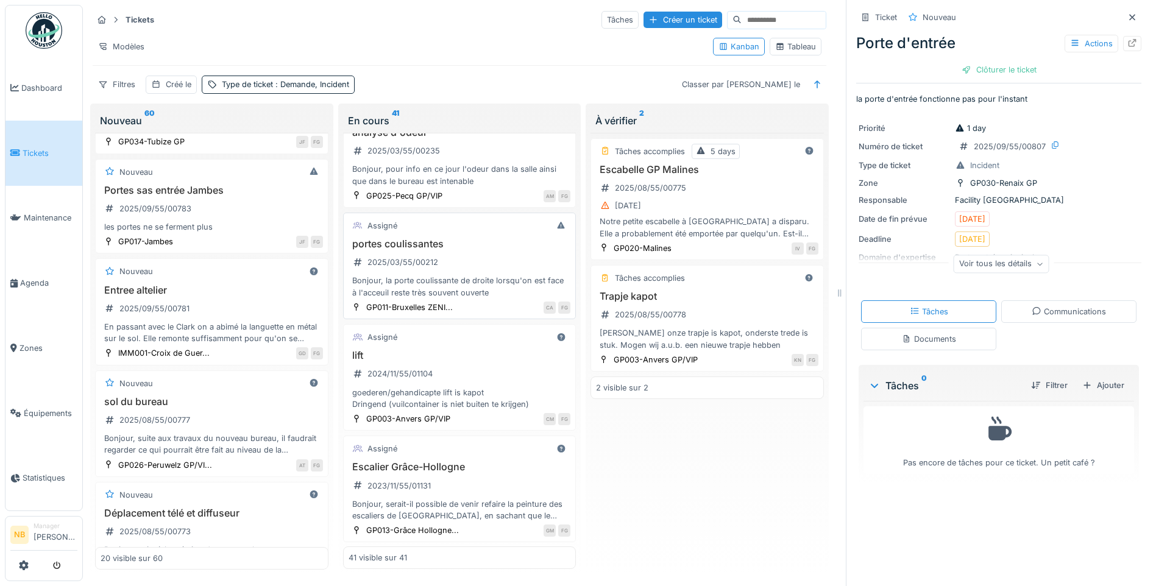
click at [462, 244] on div "portes coulissantes 2025/03/55/00212 Bonjour, la porte coulissante de droite lo…" at bounding box center [459, 268] width 222 height 60
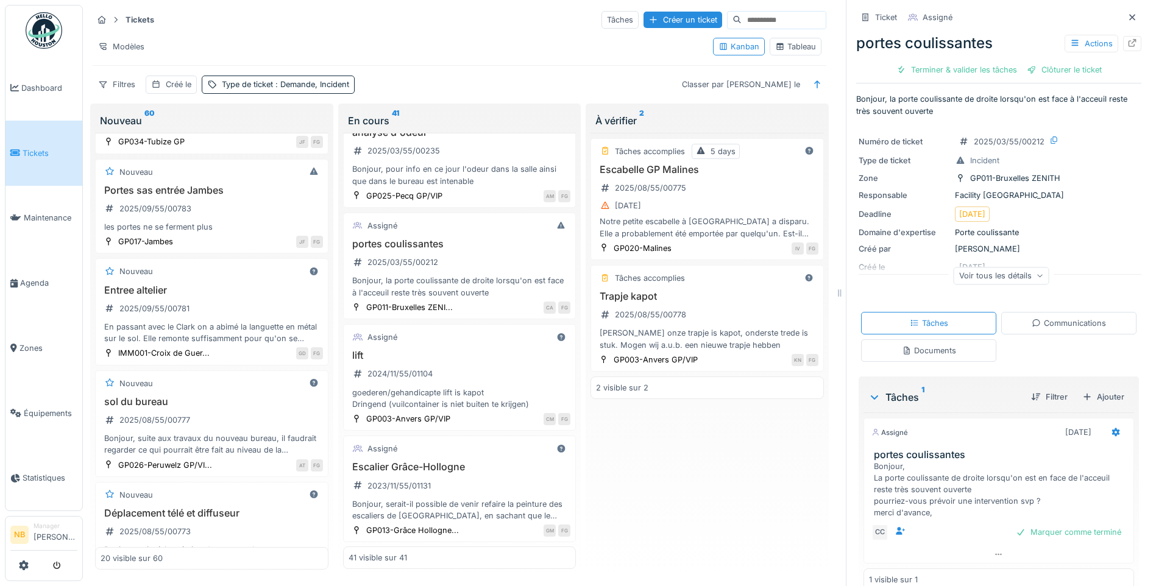
click at [986, 267] on div "Voir tous les détails" at bounding box center [1001, 276] width 96 height 18
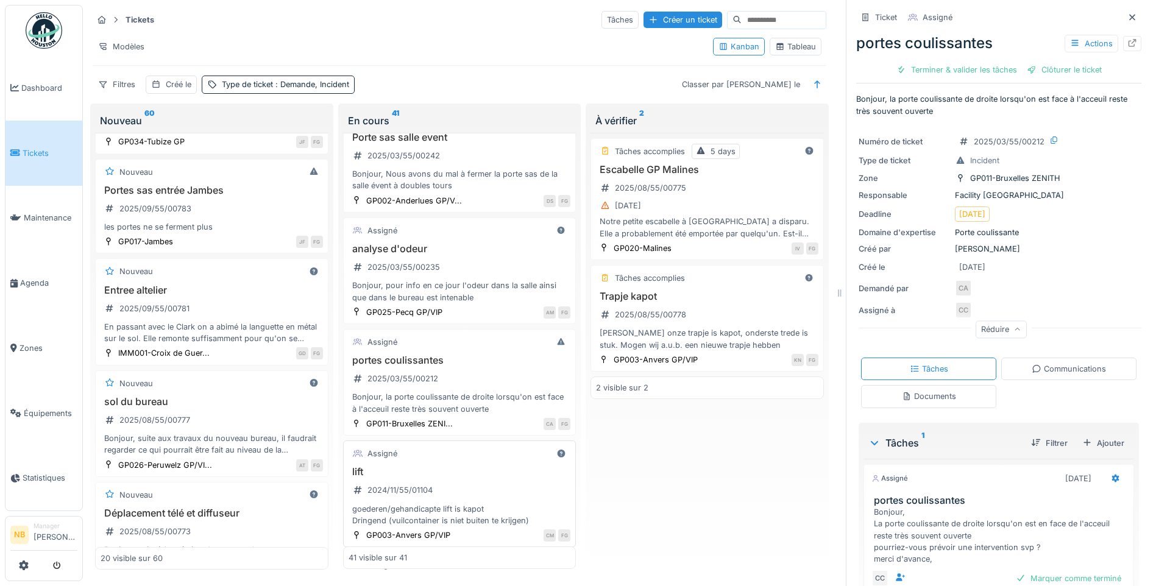
scroll to position [4069, 0]
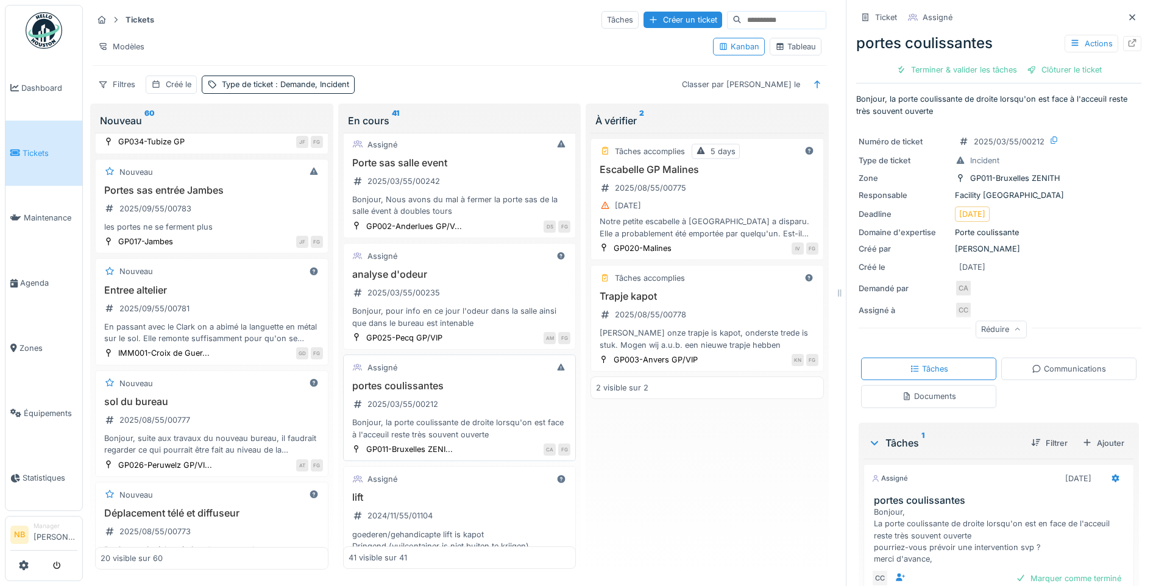
click at [503, 386] on div "portes coulissantes 2025/03/55/00212 Bonjour, la porte coulissante de droite lo…" at bounding box center [459, 410] width 222 height 60
click at [487, 164] on div "Porte sas salle event 2025/03/55/00242 Bonjour, Nous avons du mal à fermer la p…" at bounding box center [459, 187] width 222 height 60
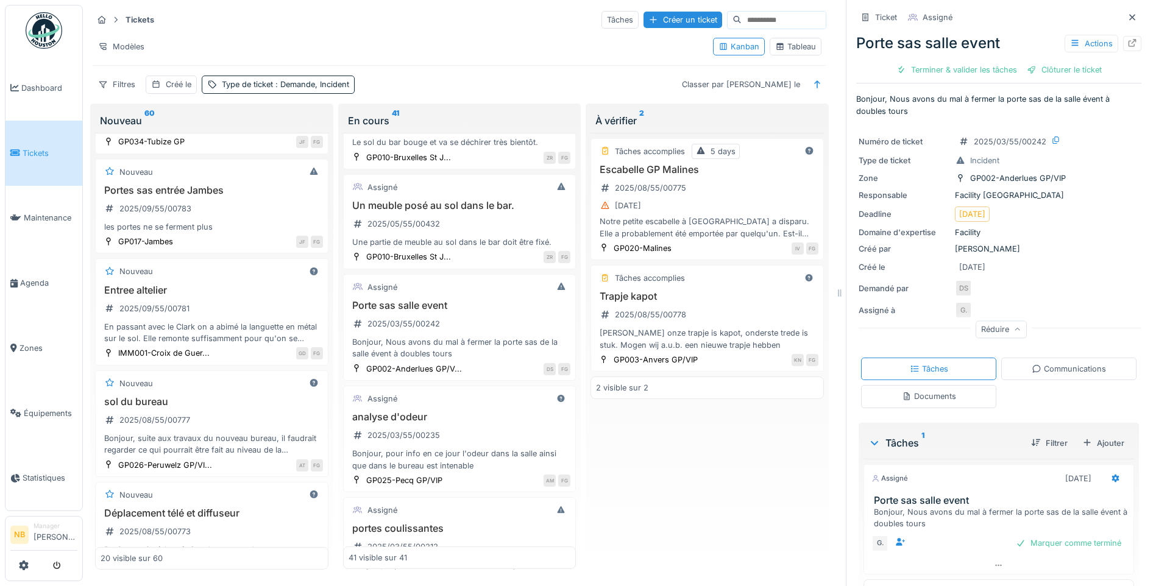
scroll to position [3784, 0]
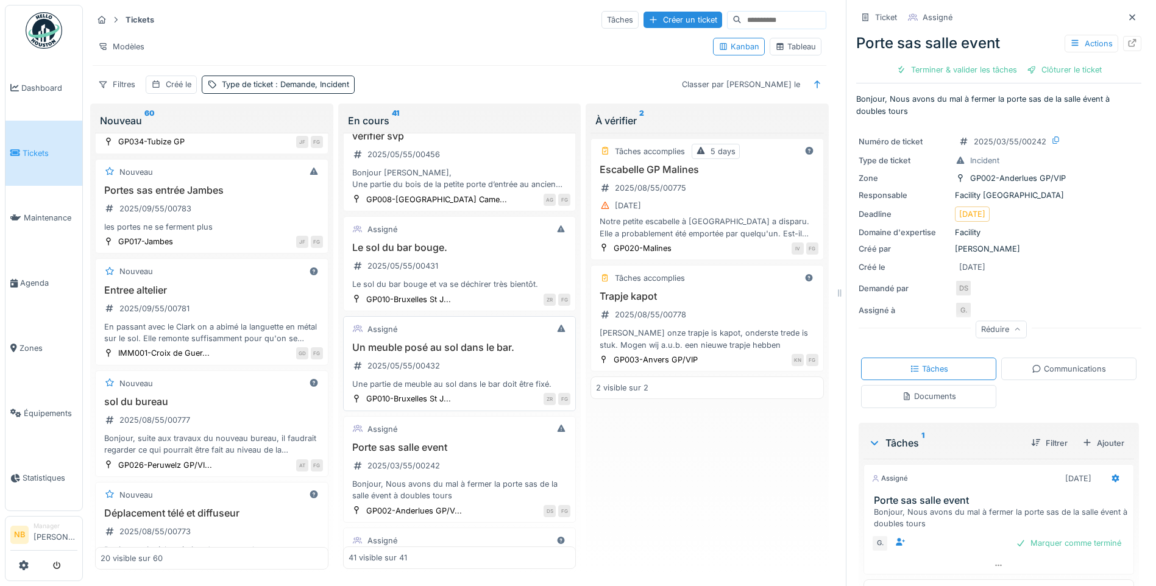
click at [483, 378] on div "Une partie de meuble au sol dans le bar doit être fixé." at bounding box center [459, 384] width 222 height 12
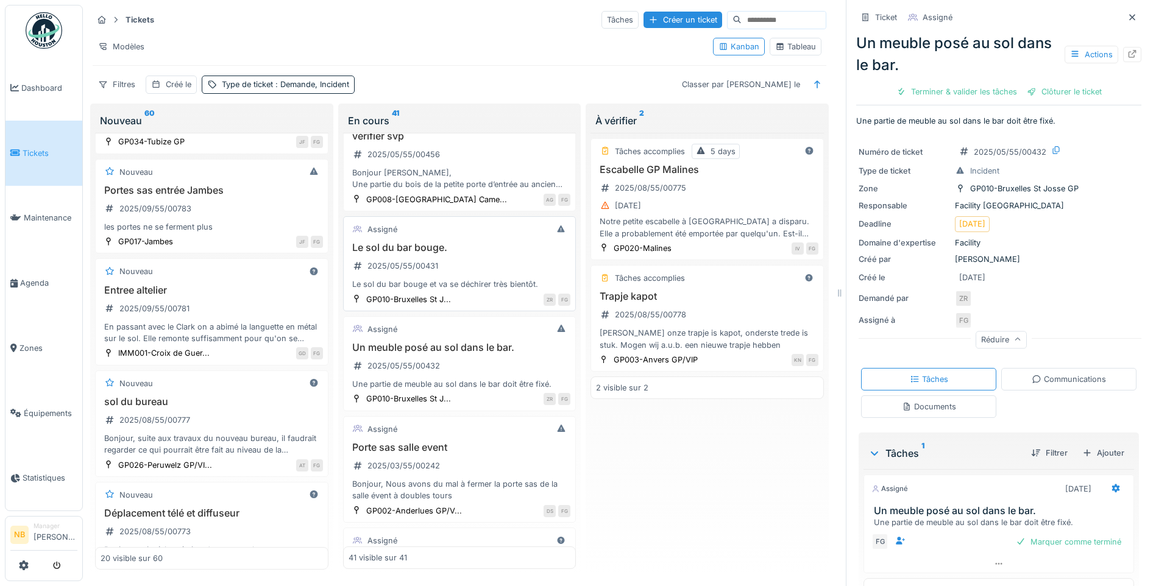
click at [478, 242] on h3 "Le sol du bar bouge." at bounding box center [459, 248] width 222 height 12
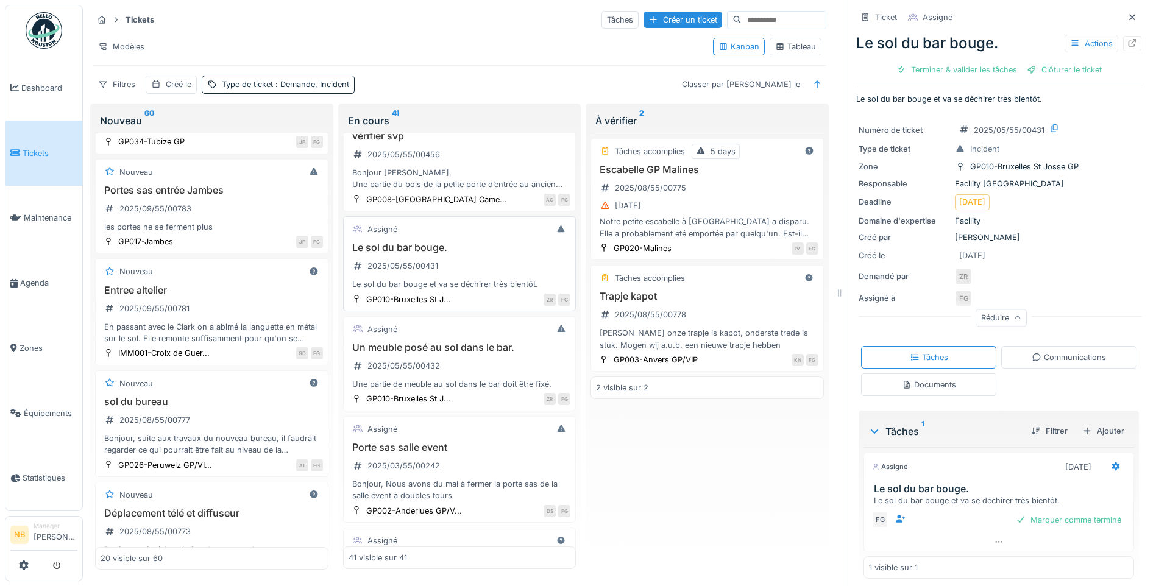
scroll to position [3642, 0]
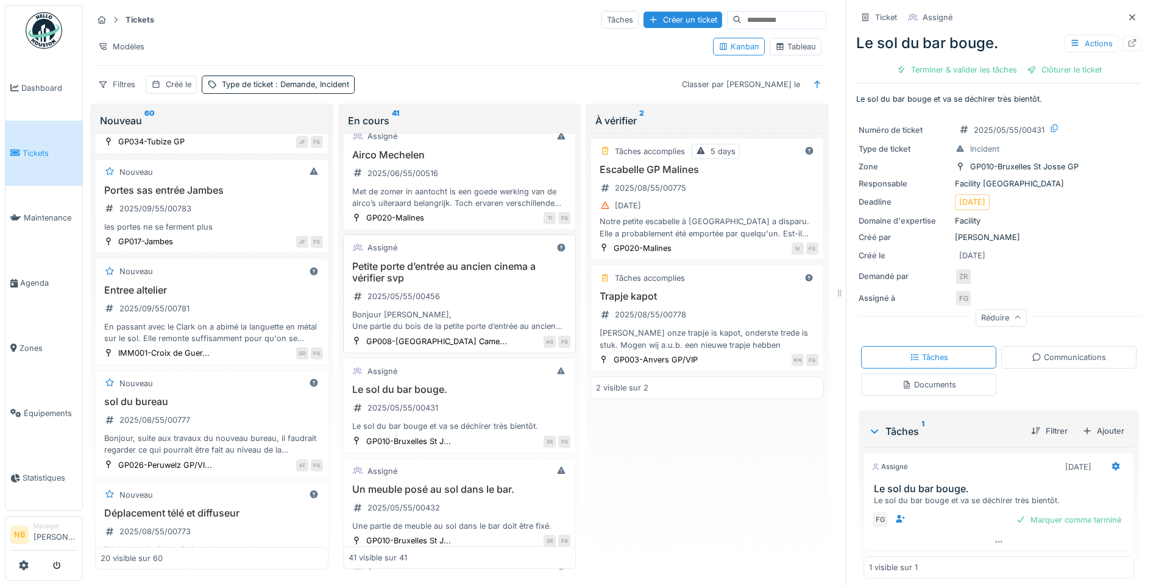
click at [490, 270] on h3 "Petite porte d’entrée au ancien cinema a vérifier svp" at bounding box center [459, 272] width 222 height 23
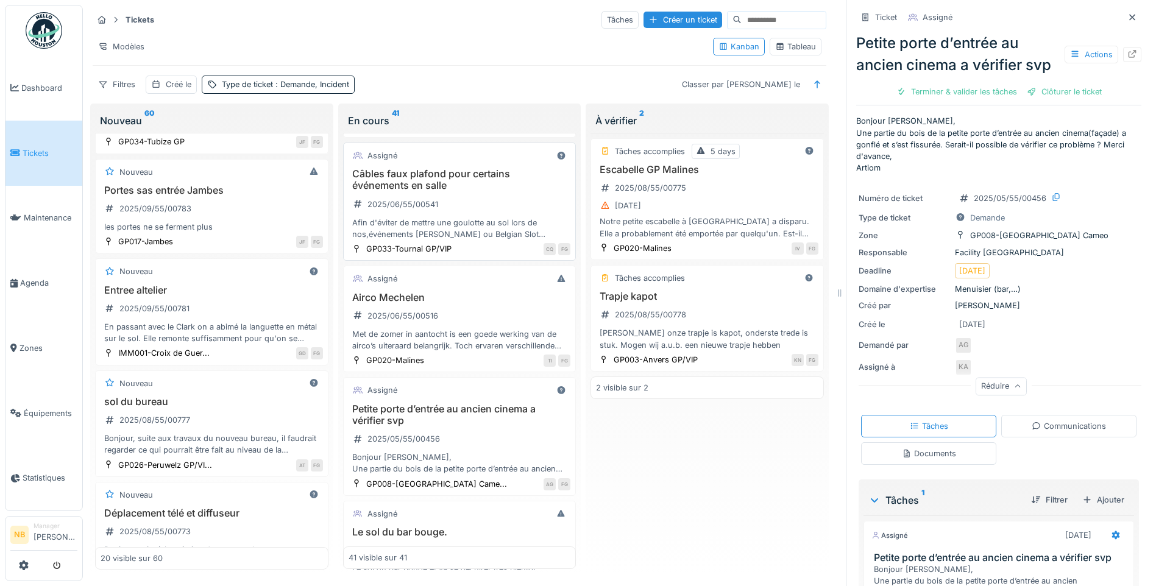
scroll to position [3358, 0]
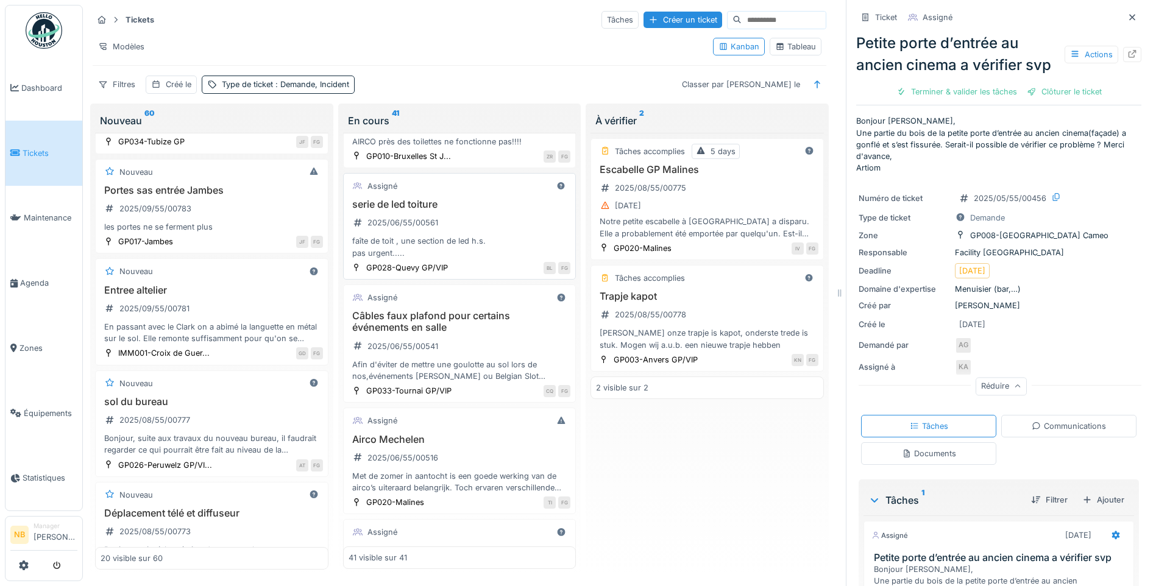
click at [489, 225] on div "serie de led toiture 2025/06/55/00561 faîte de toit , une section de led h.s. p…" at bounding box center [459, 229] width 222 height 60
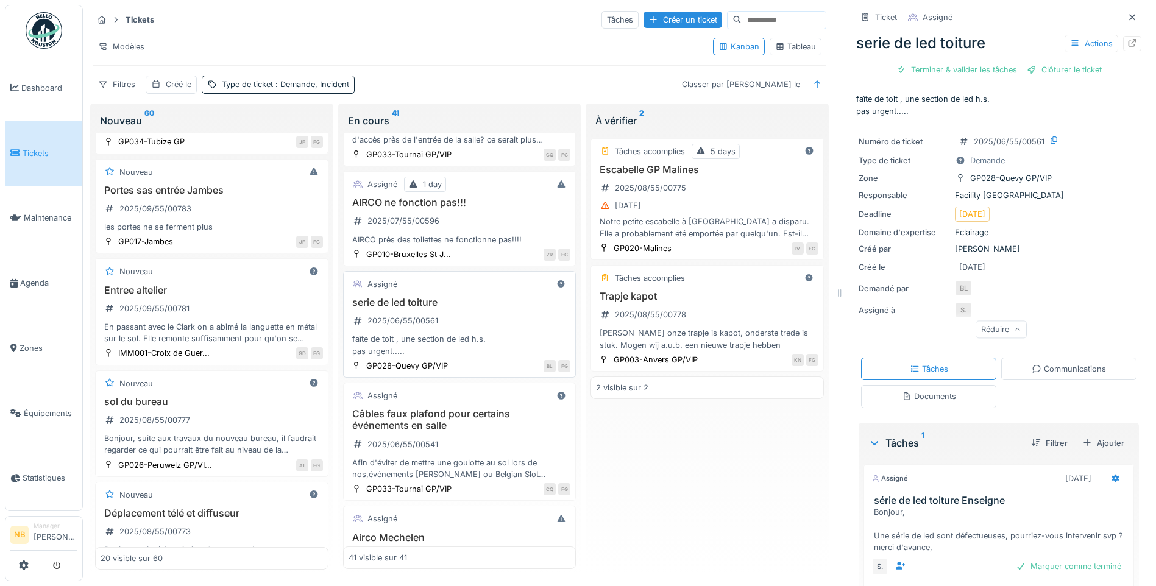
scroll to position [3216, 0]
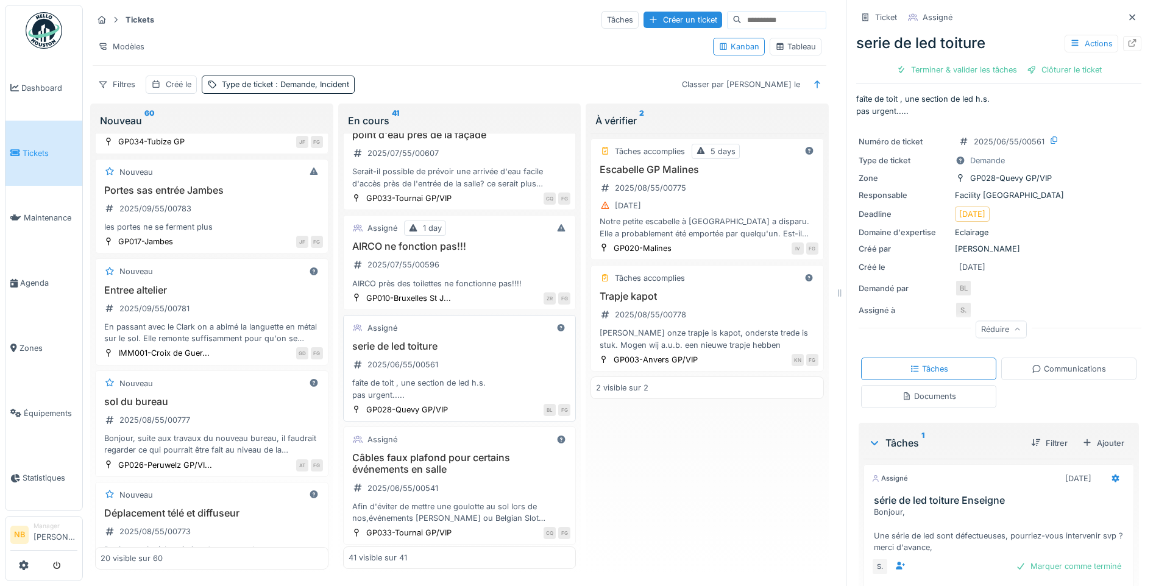
click at [486, 357] on div "serie de led toiture 2025/06/55/00561 faîte de toit , une section de led h.s. p…" at bounding box center [459, 371] width 222 height 60
click at [503, 341] on h3 "serie de led toiture" at bounding box center [459, 347] width 222 height 12
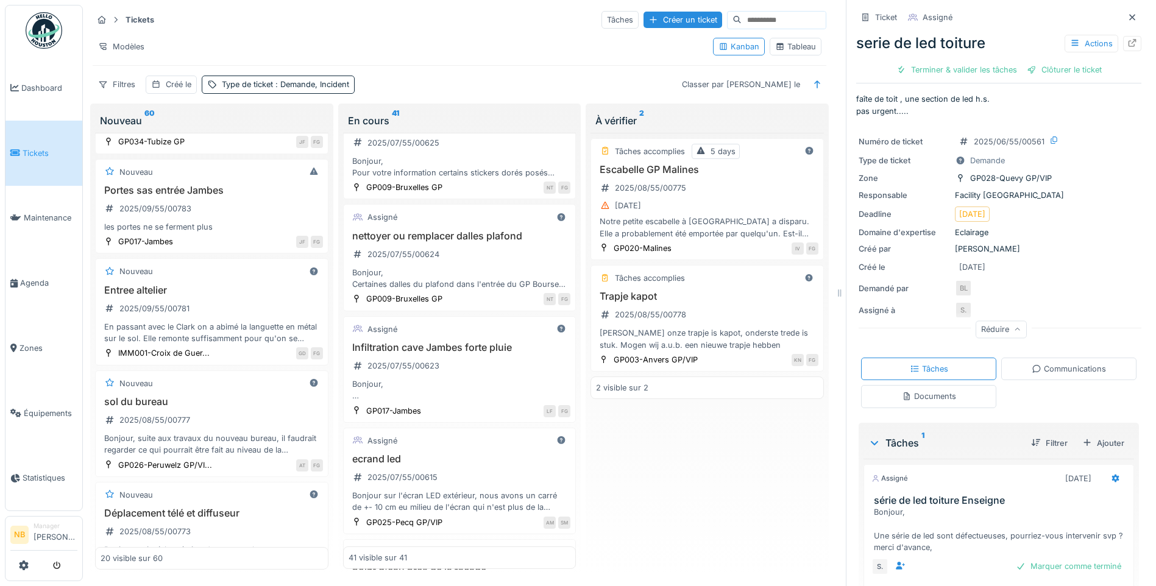
scroll to position [2505, 0]
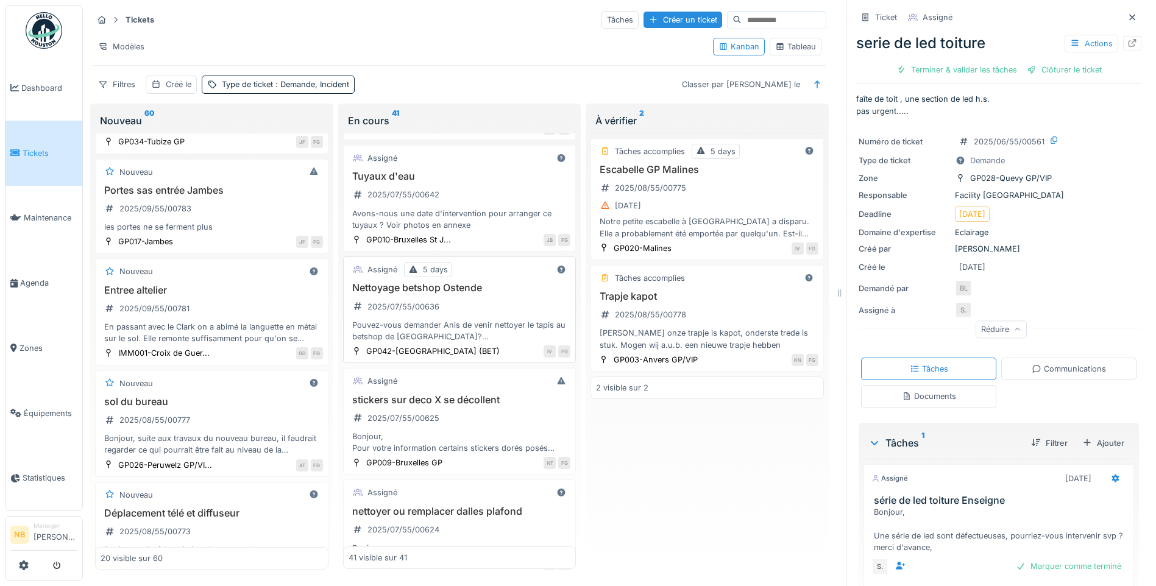
click at [490, 294] on div "Nettoyage betshop Ostende 2025/07/55/00636 Pouvez-vous demander Anis de venir n…" at bounding box center [459, 312] width 222 height 60
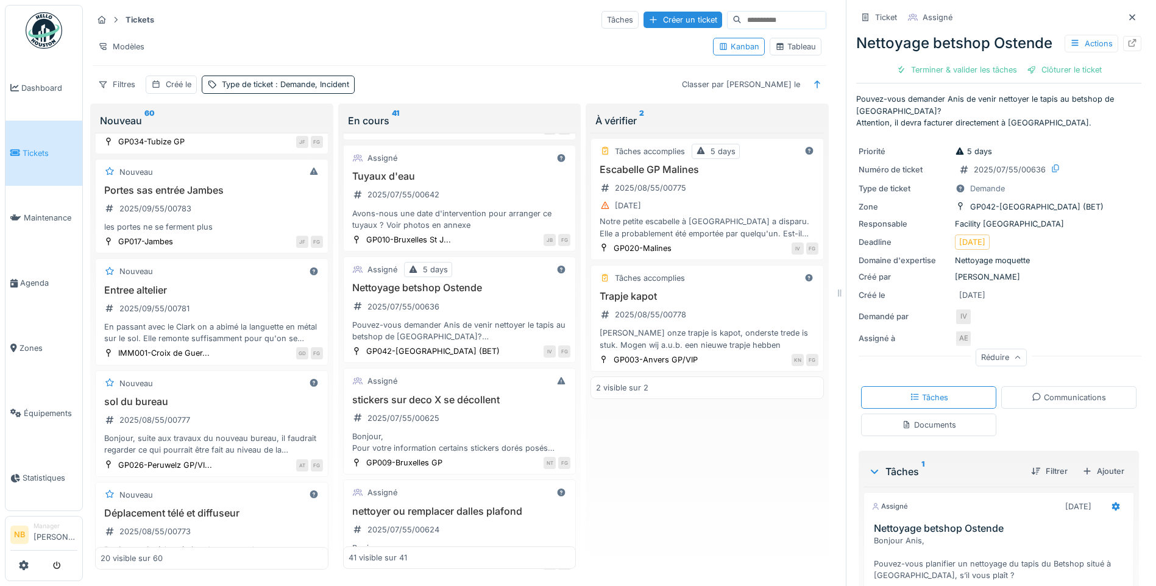
scroll to position [106, 0]
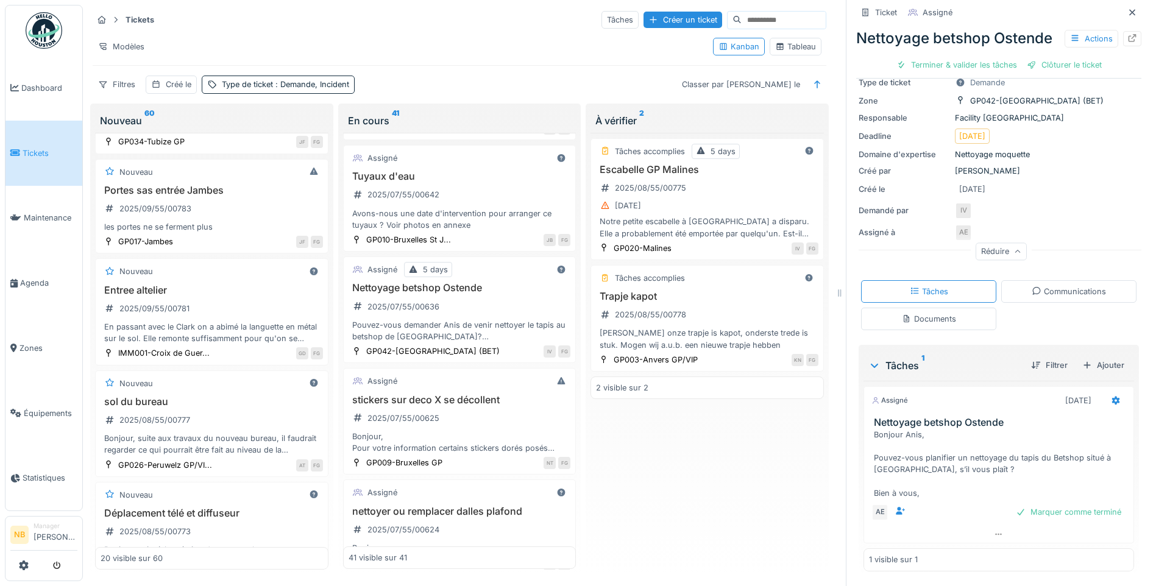
click at [1046, 258] on div "Ticket Assigné Nettoyage betshop Ostende Actions Terminer & valider les tâches …" at bounding box center [998, 240] width 285 height 692
click at [1051, 286] on div "Communications" at bounding box center [1068, 292] width 74 height 12
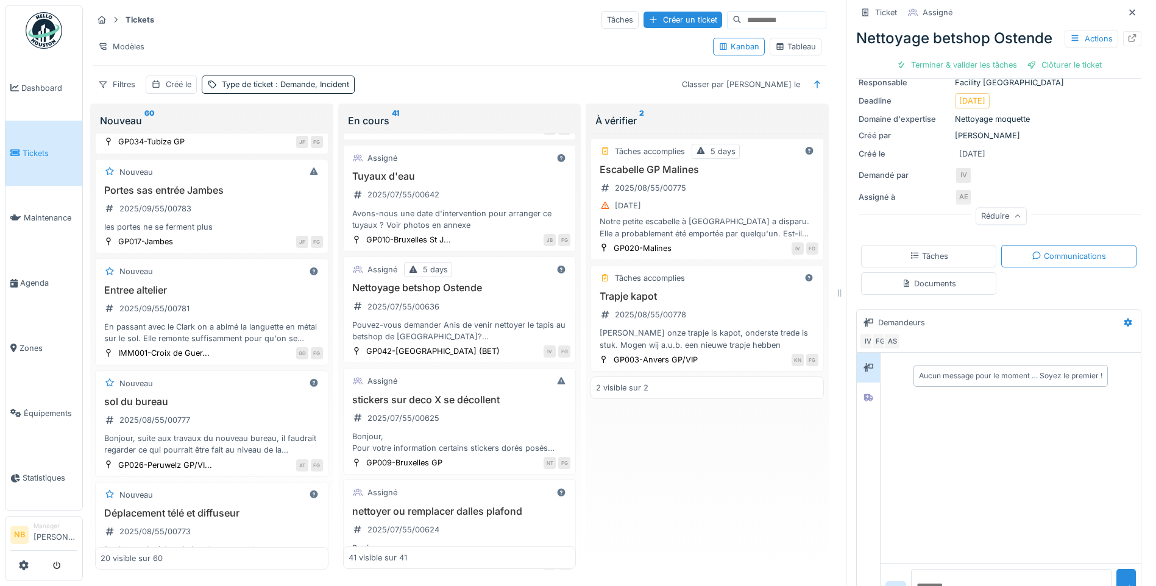
scroll to position [177, 0]
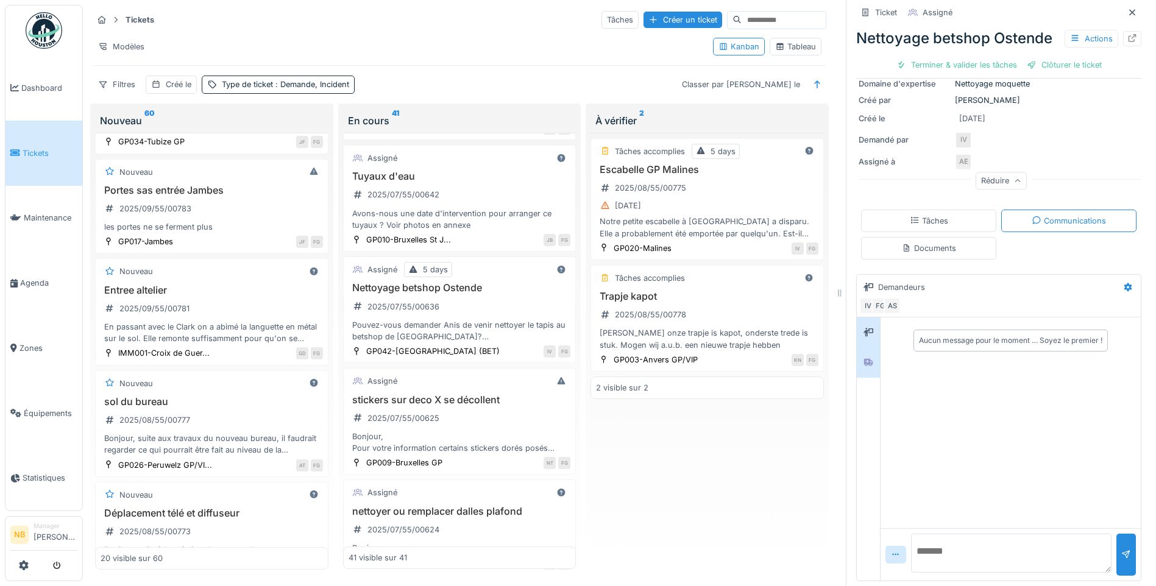
click at [869, 356] on div at bounding box center [867, 362] width 23 height 30
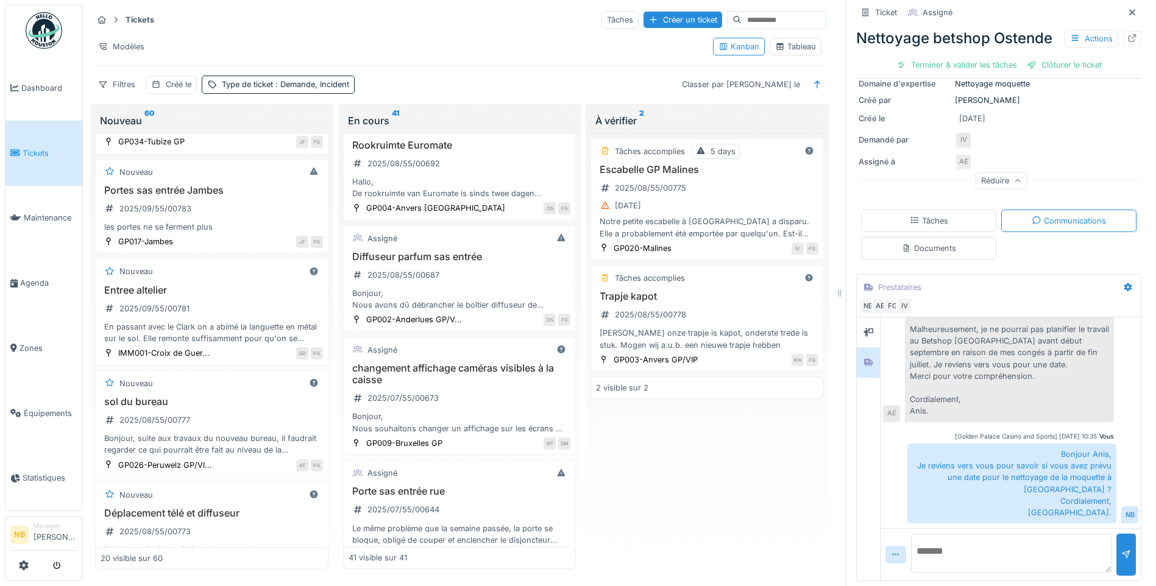
scroll to position [1794, 0]
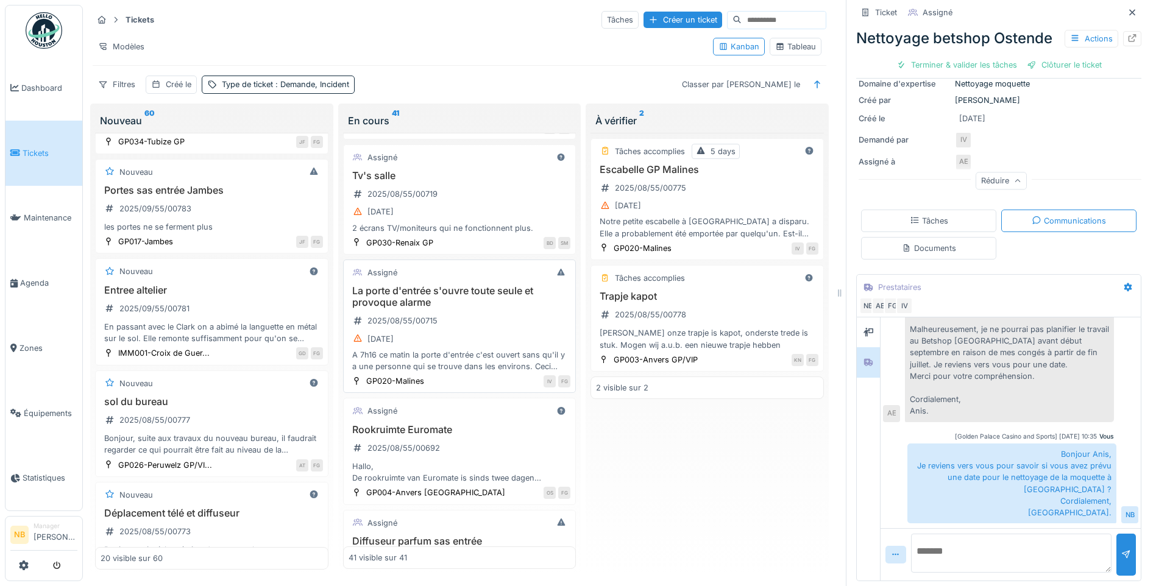
click at [476, 316] on div "La porte d'entrée s'ouvre toute seule et provoque alarme 2025/08/55/00715 08/08…" at bounding box center [459, 328] width 222 height 87
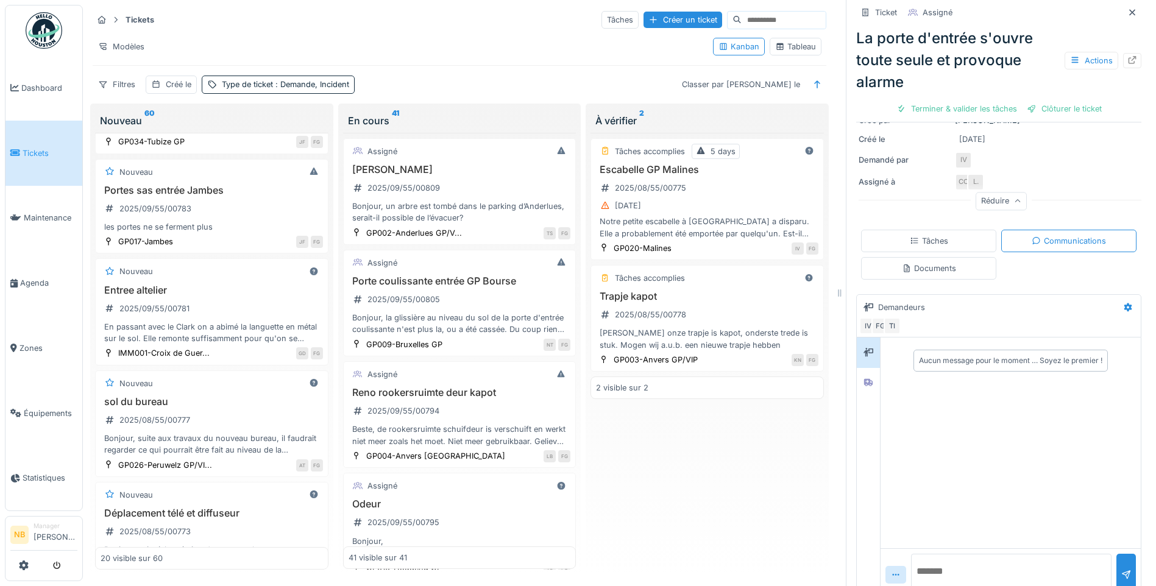
scroll to position [236, 0]
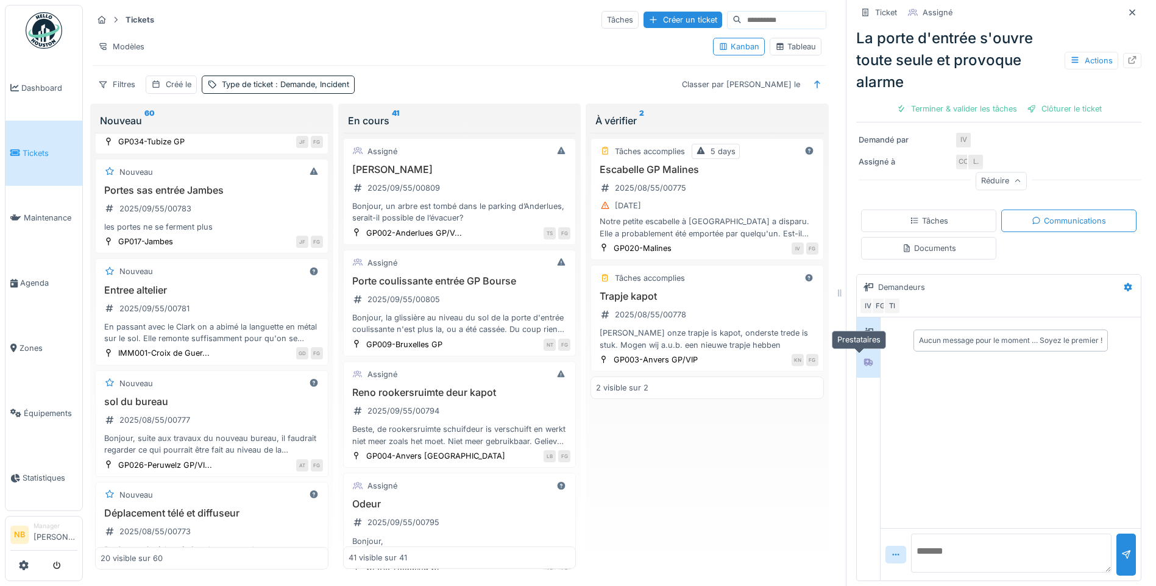
click at [864, 359] on icon at bounding box center [868, 362] width 9 height 7
drag, startPoint x: 863, startPoint y: 323, endPoint x: 869, endPoint y: 322, distance: 6.2
click at [863, 328] on icon at bounding box center [868, 332] width 10 height 9
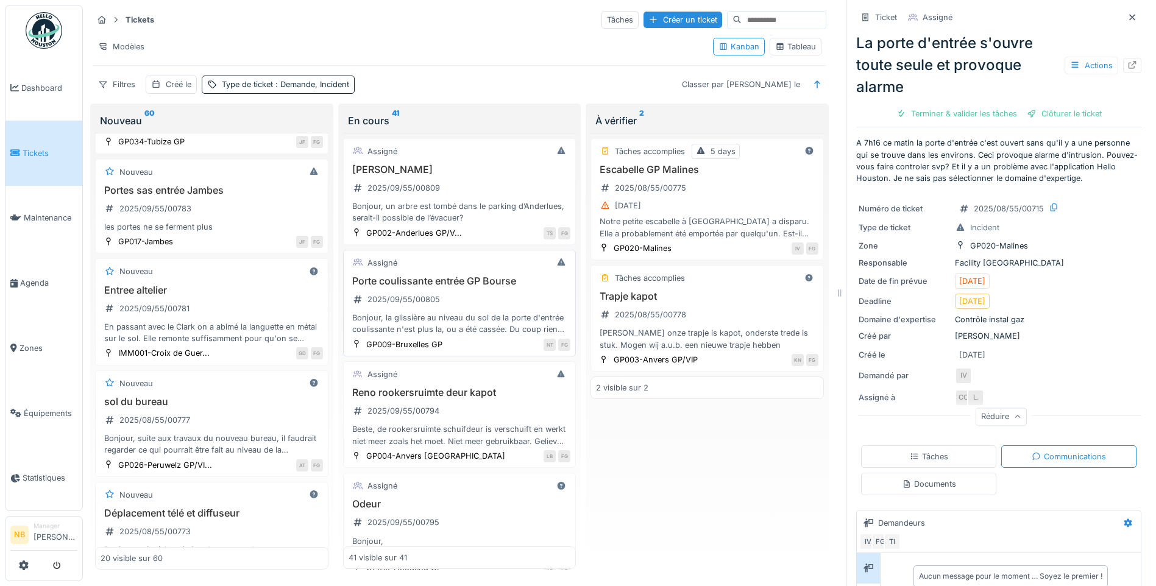
scroll to position [0, 0]
